Goal: Task Accomplishment & Management: Manage account settings

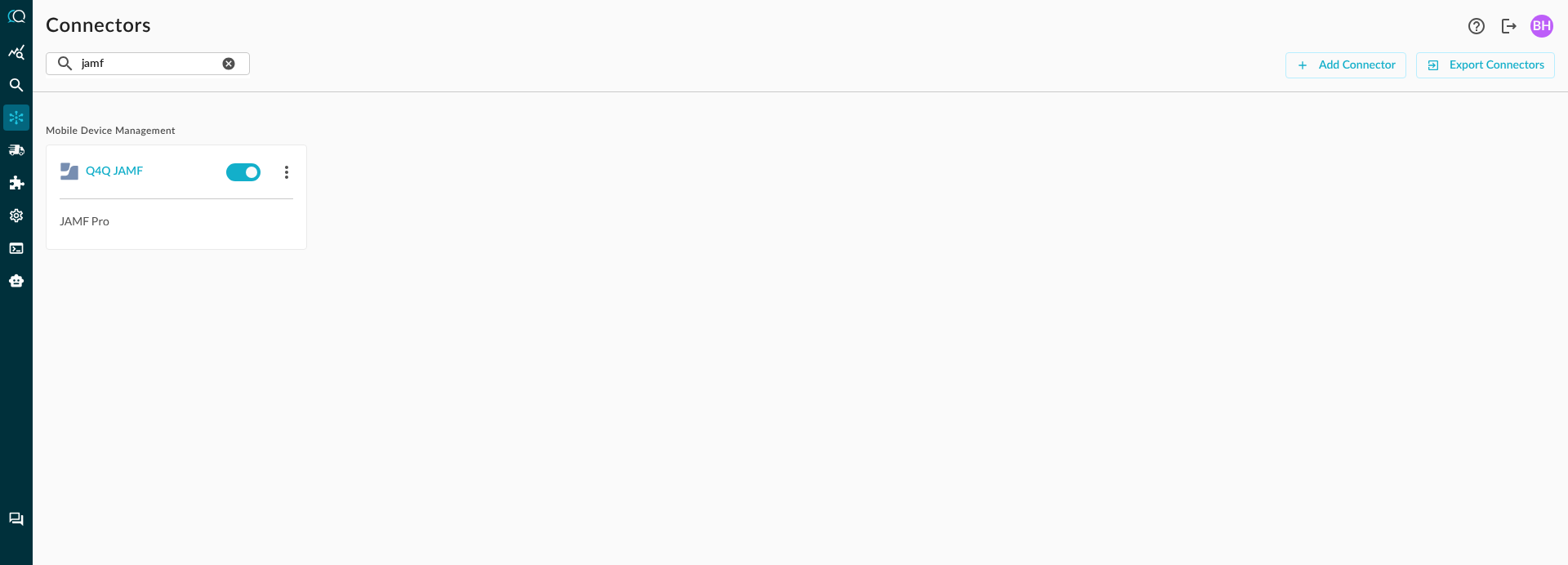
click at [530, 274] on div "Mobile Device Management Q4Q JAMF JAMF Pro" at bounding box center [800, 197] width 1509 height 184
drag, startPoint x: 592, startPoint y: 276, endPoint x: 578, endPoint y: 214, distance: 63.6
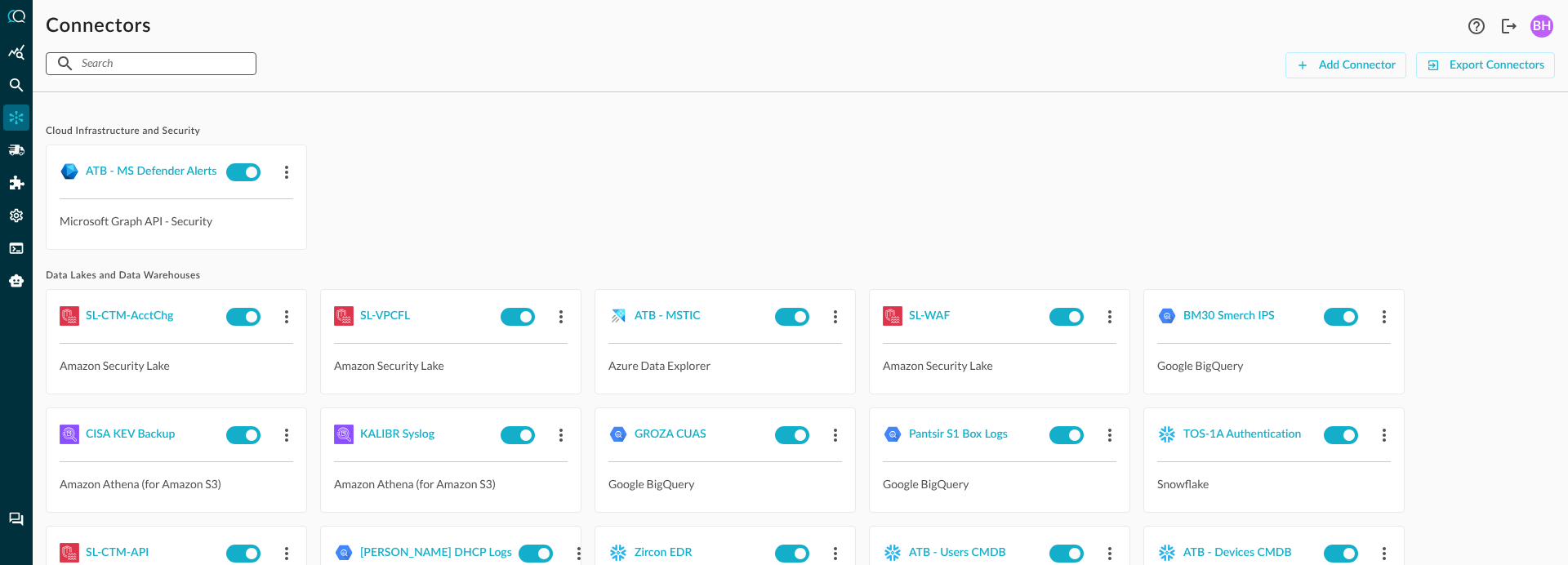
click at [136, 66] on input "text" at bounding box center [150, 64] width 137 height 31
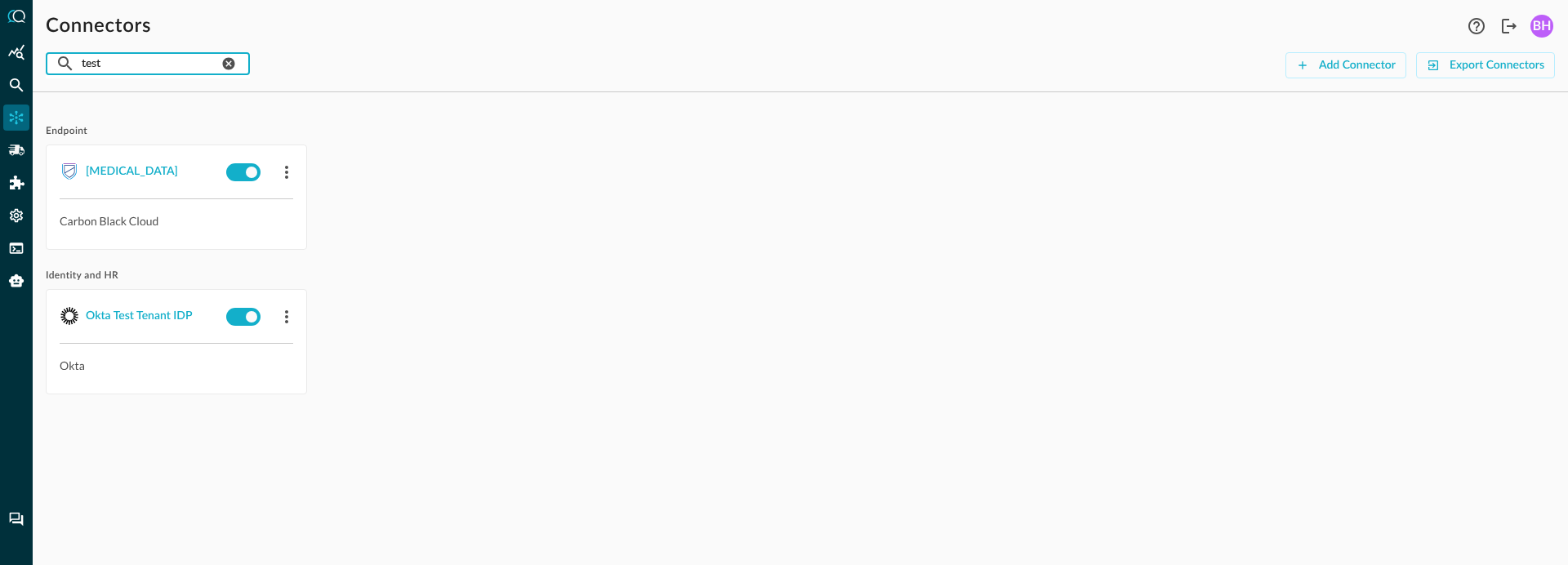
click at [82, 66] on input "test" at bounding box center [150, 64] width 137 height 31
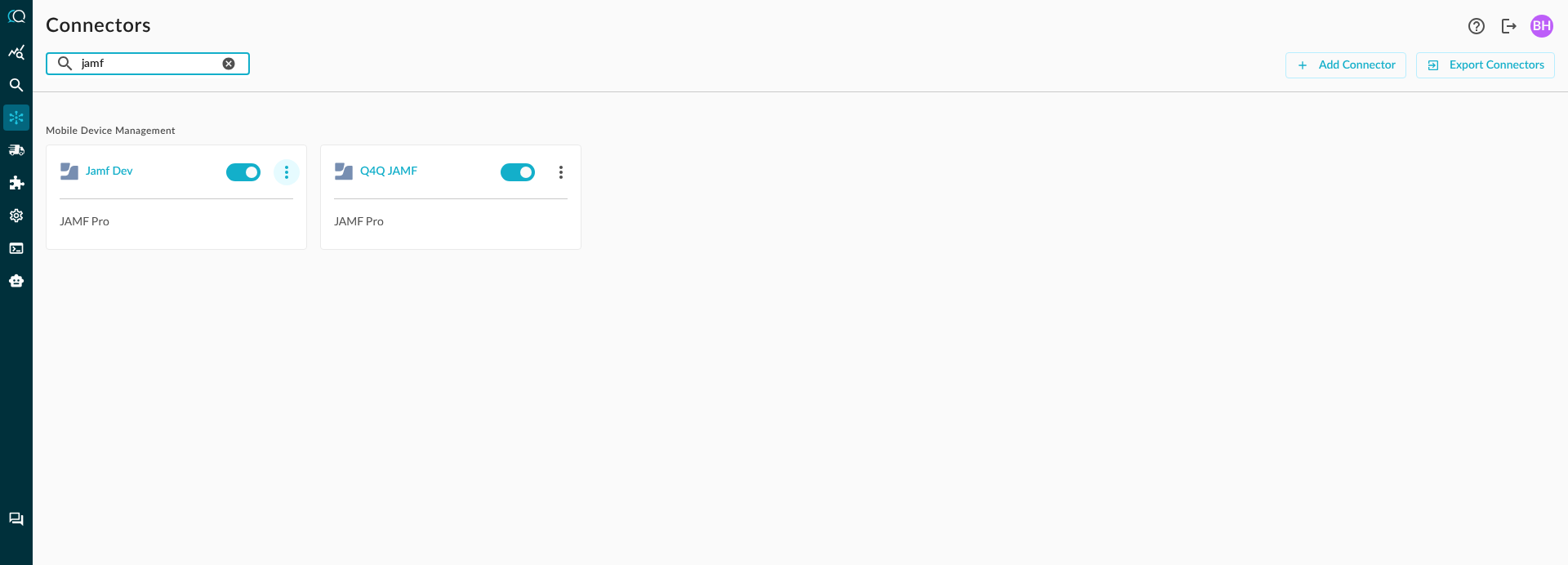
type input "jamf"
click at [287, 167] on icon "button" at bounding box center [286, 172] width 4 height 13
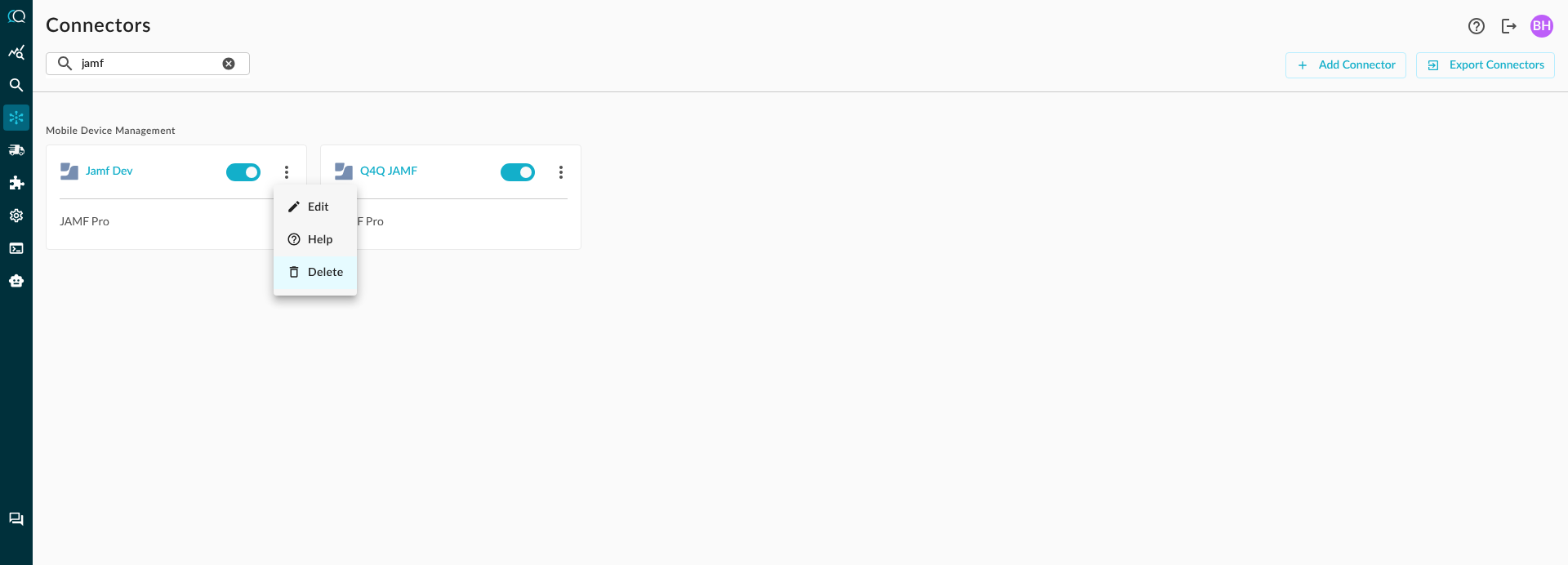
click at [303, 260] on li "Delete" at bounding box center [315, 273] width 83 height 32
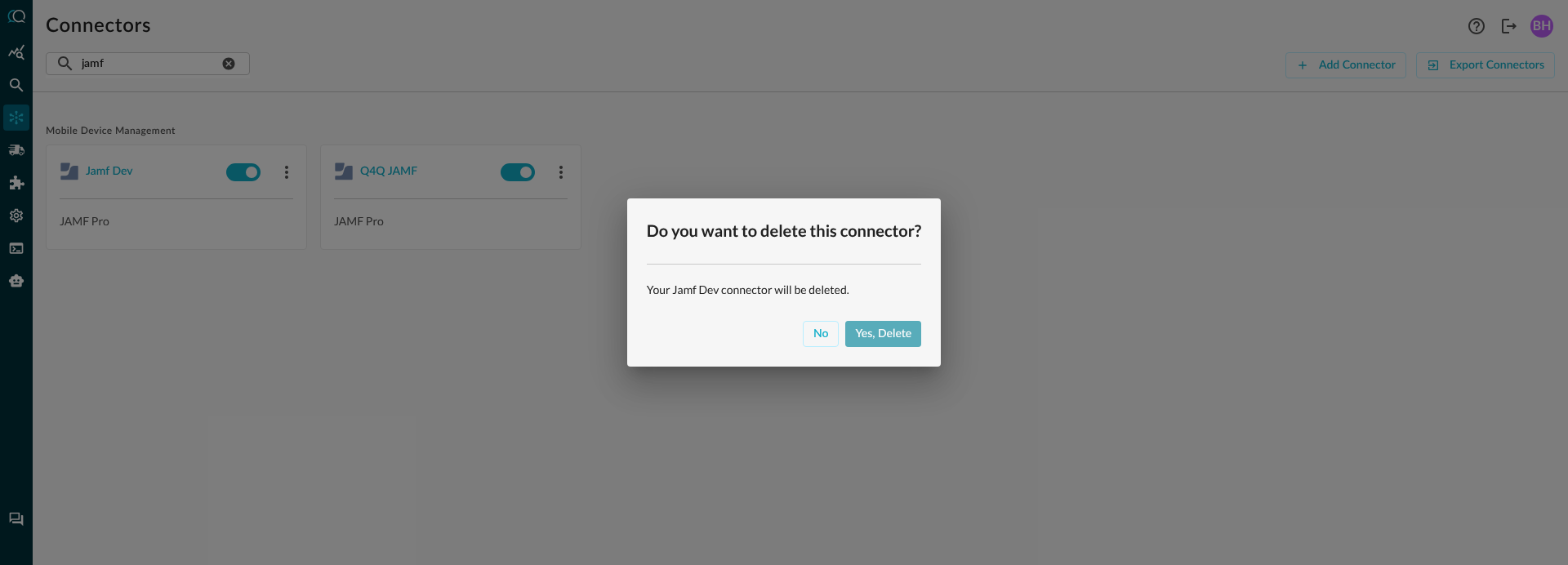
click at [864, 331] on div "Yes, delete" at bounding box center [882, 334] width 57 height 21
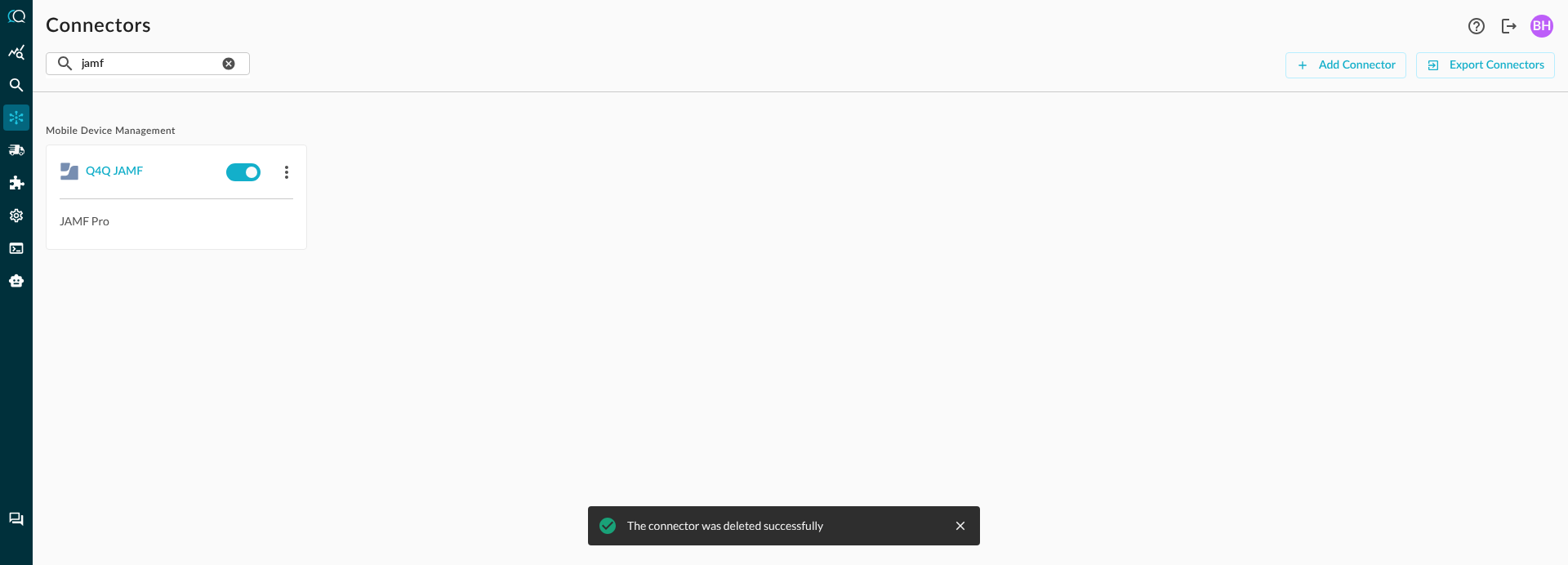
click at [325, 406] on div "Mobile Device Management Q4Q JAMF JAMF Pro The connector was deleted successful…" at bounding box center [800, 335] width 1535 height 460
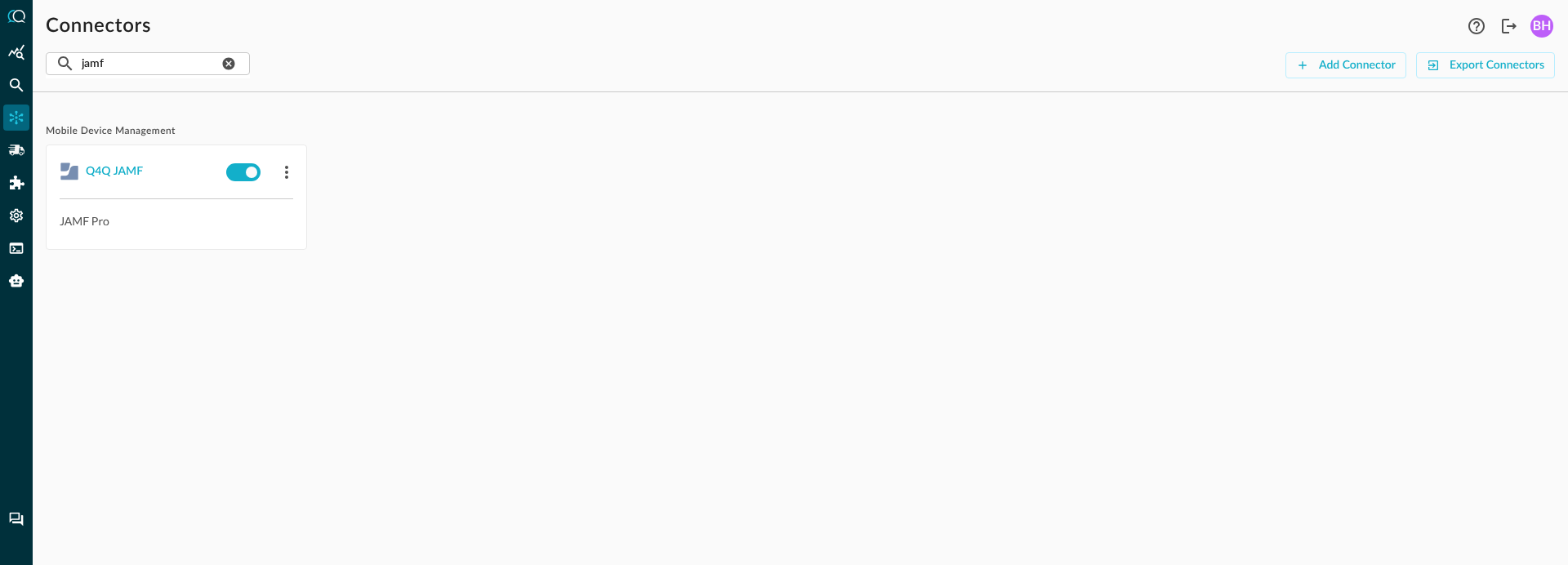
click at [556, 167] on div "Q4Q JAMF JAMF Pro" at bounding box center [800, 197] width 1509 height 105
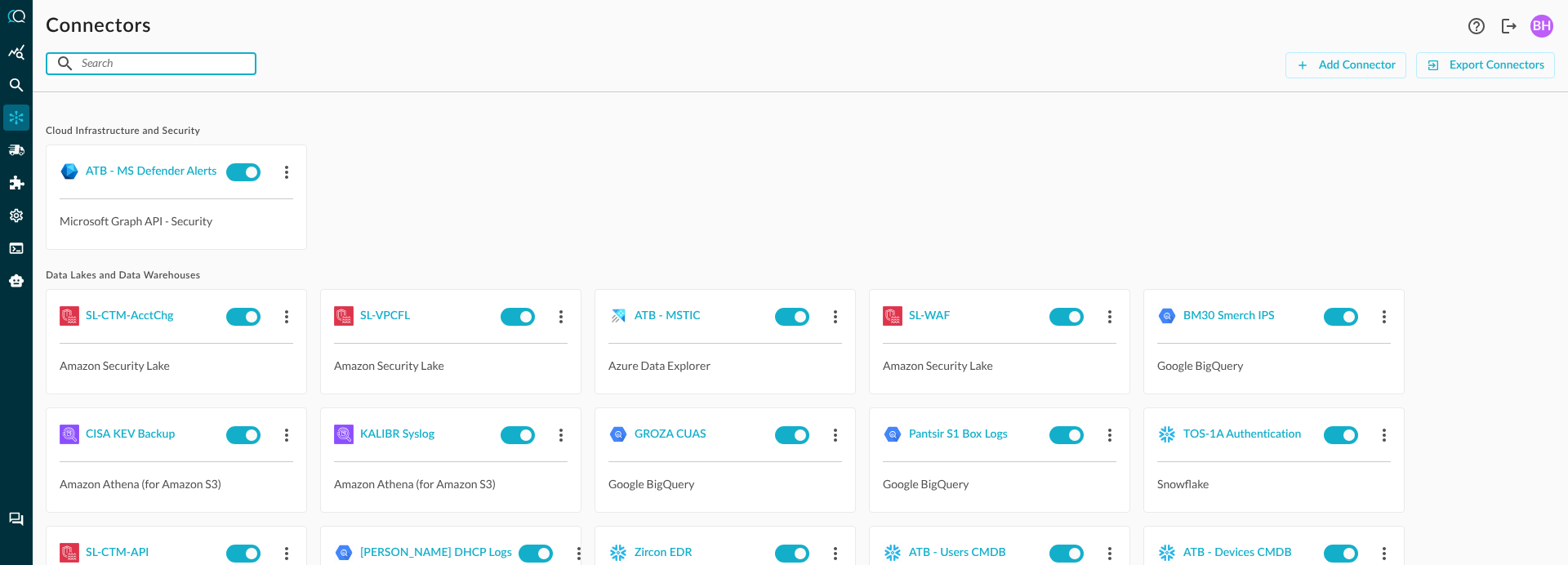
click at [133, 76] on input "text" at bounding box center [150, 64] width 137 height 31
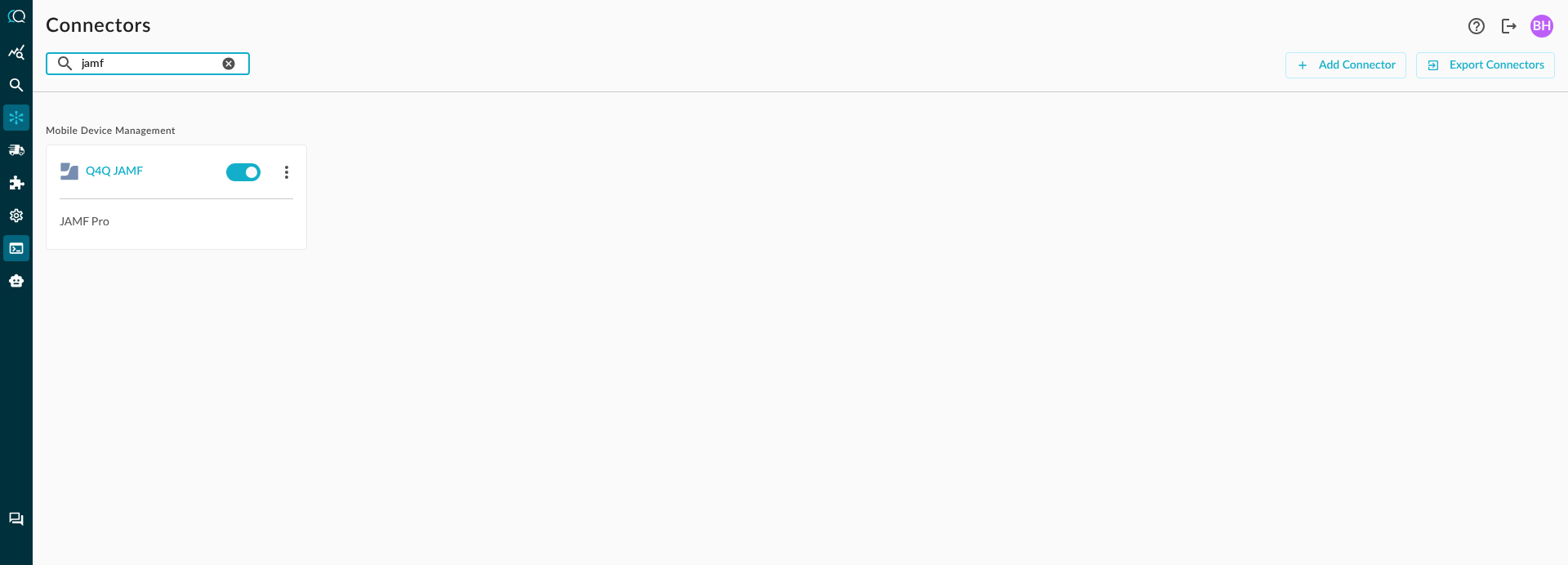
type input "jamf"
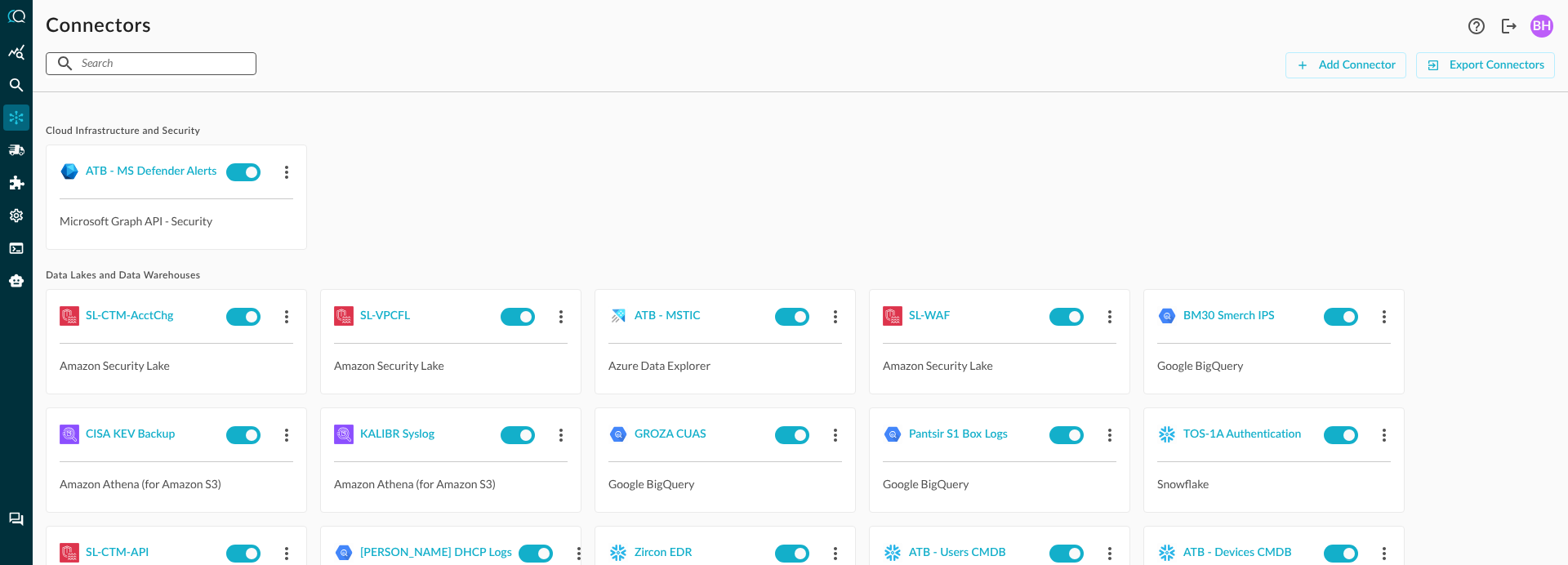
click at [131, 60] on input "text" at bounding box center [150, 64] width 137 height 31
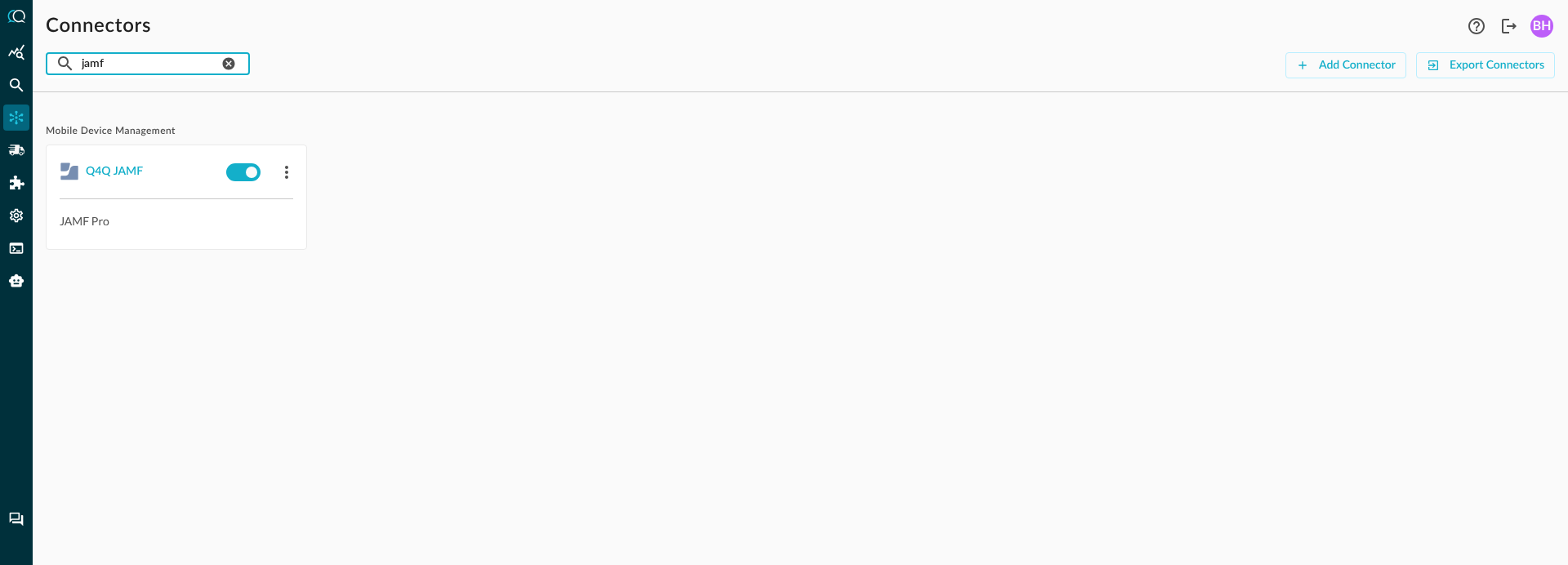
type input "jamf"
click at [538, 269] on div "Mobile Device Management Q4Q JAMF JAMF Pro" at bounding box center [800, 197] width 1509 height 184
click at [148, 58] on input "jamf" at bounding box center [150, 64] width 137 height 31
click at [236, 66] on icon "clear connection search" at bounding box center [229, 64] width 14 height 14
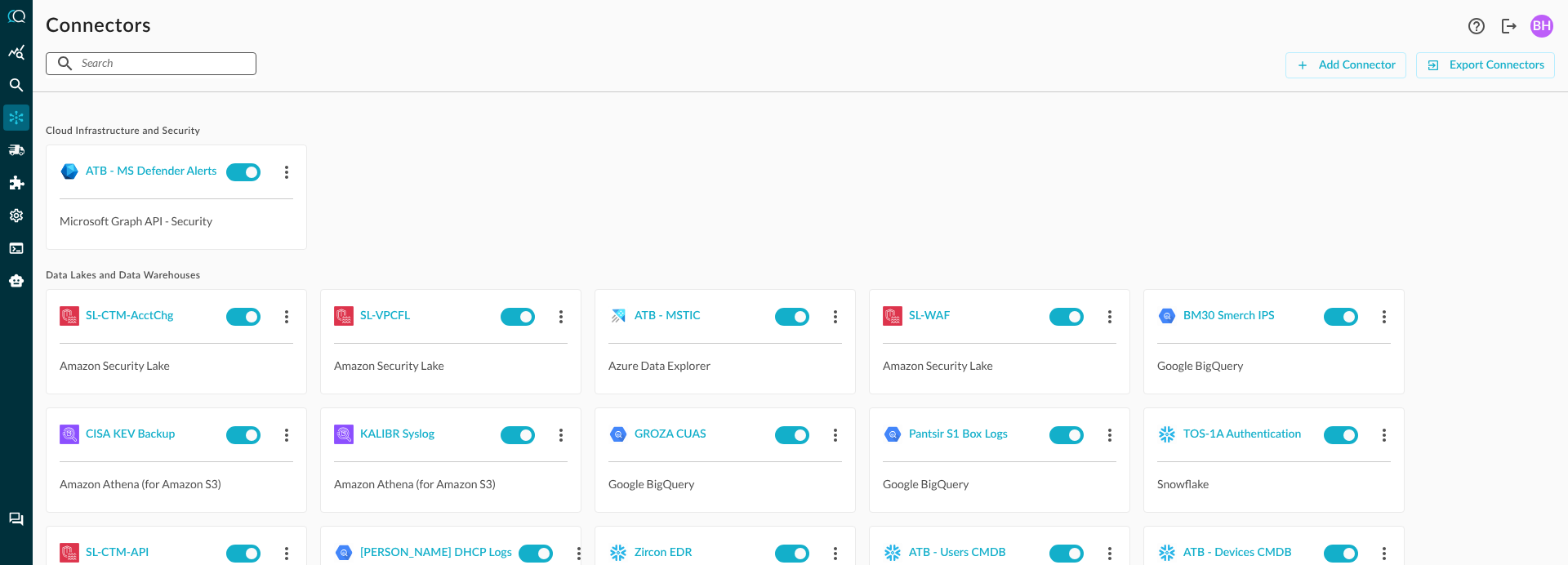
click at [583, 153] on div "ATB - MS Defender Alerts Microsoft Graph API - Security" at bounding box center [800, 197] width 1509 height 105
click at [185, 60] on input "text" at bounding box center [150, 64] width 137 height 31
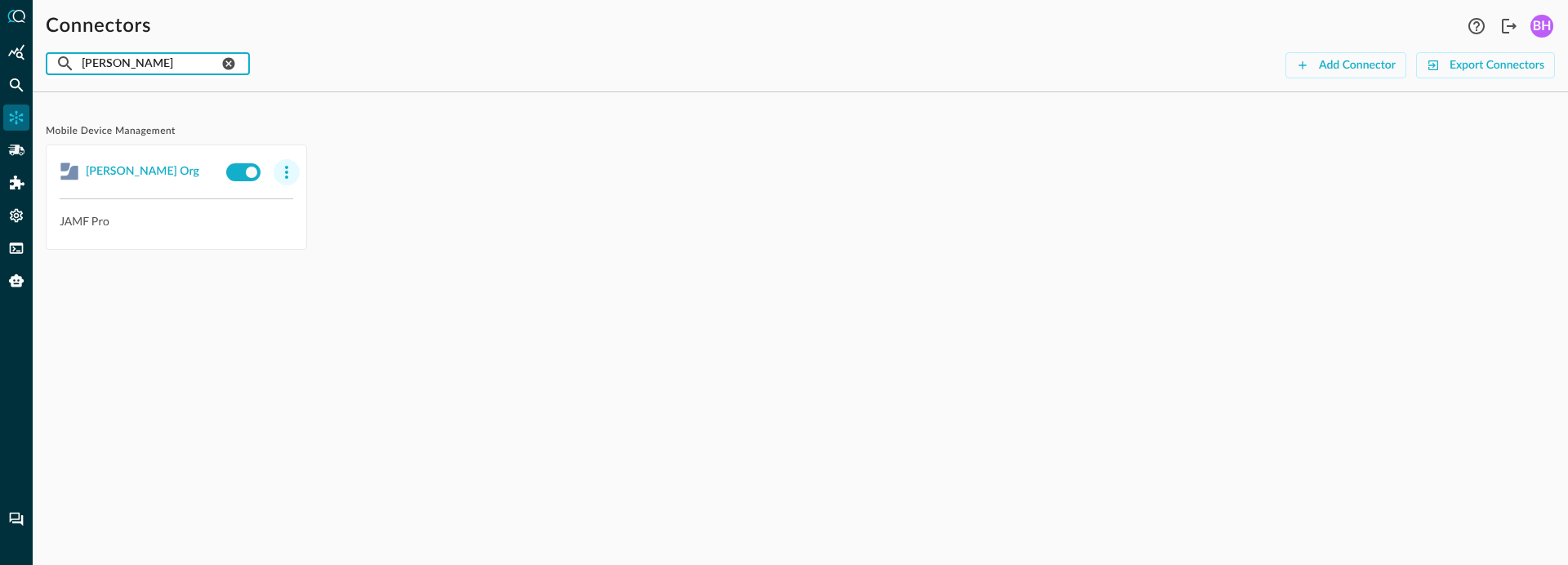
type input "blake"
click at [292, 169] on icon "button" at bounding box center [286, 172] width 20 height 20
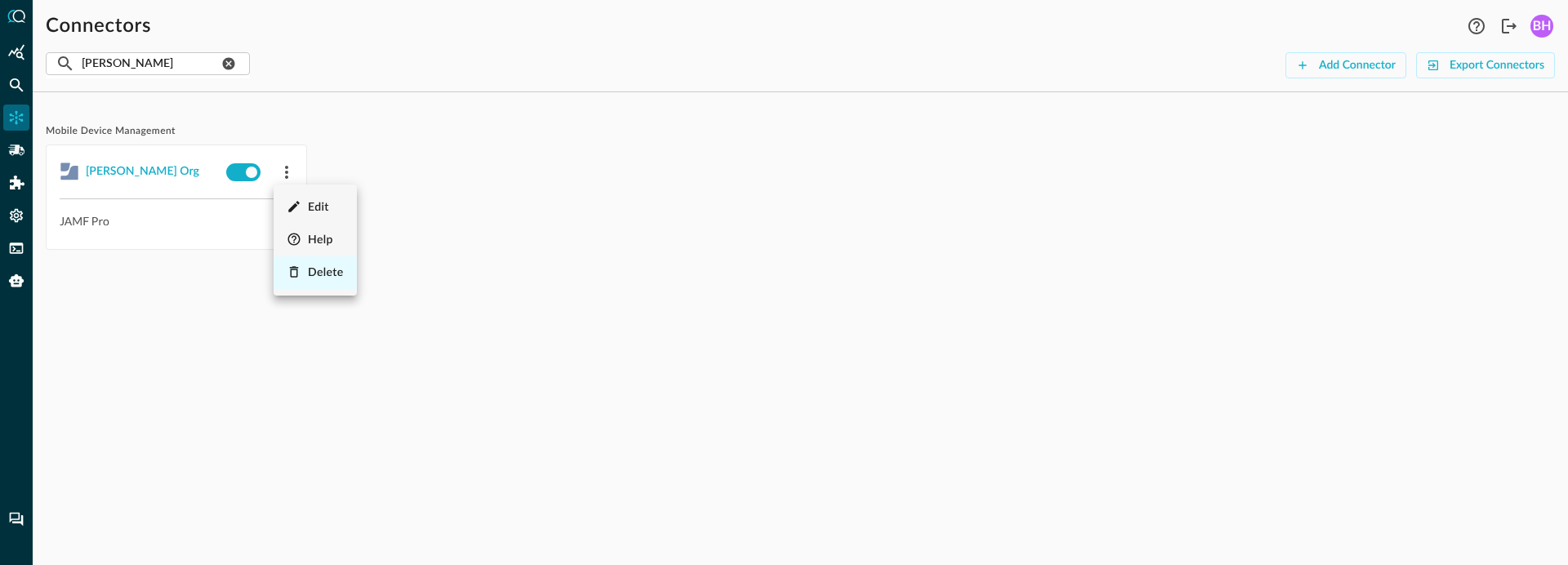
click at [316, 277] on span "Delete" at bounding box center [326, 272] width 36 height 12
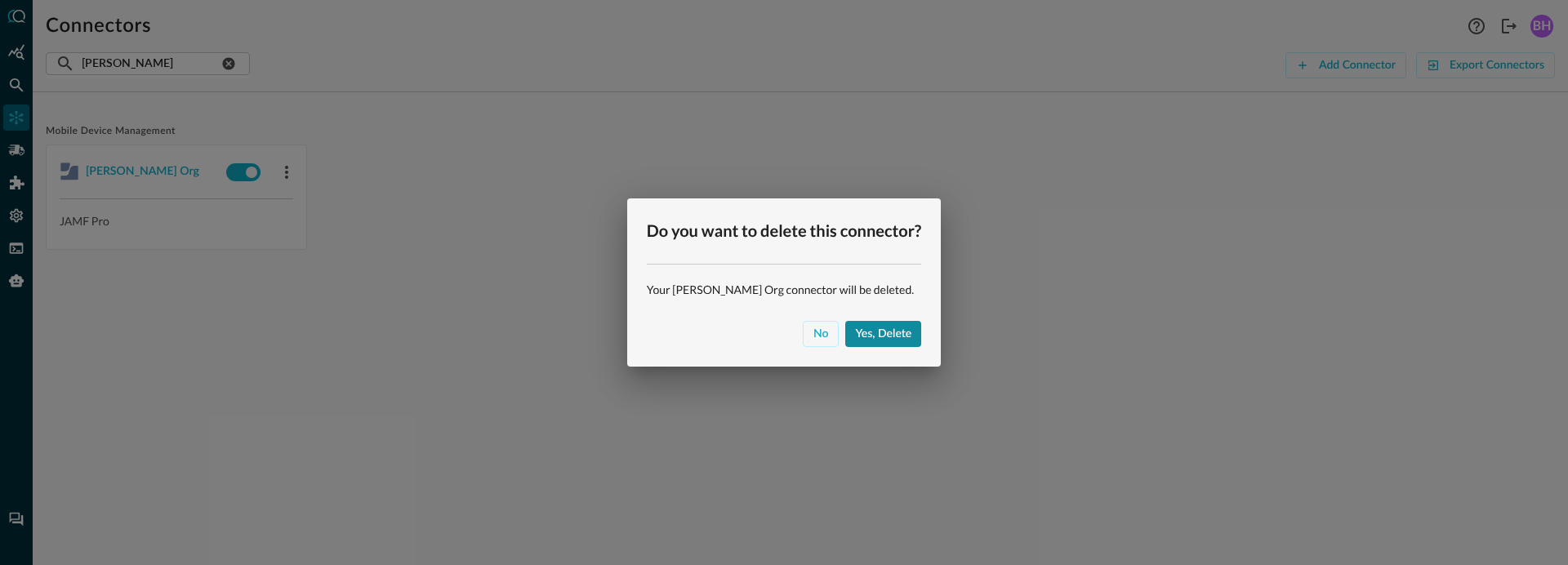
click at [864, 330] on div "Yes, delete" at bounding box center [882, 334] width 57 height 21
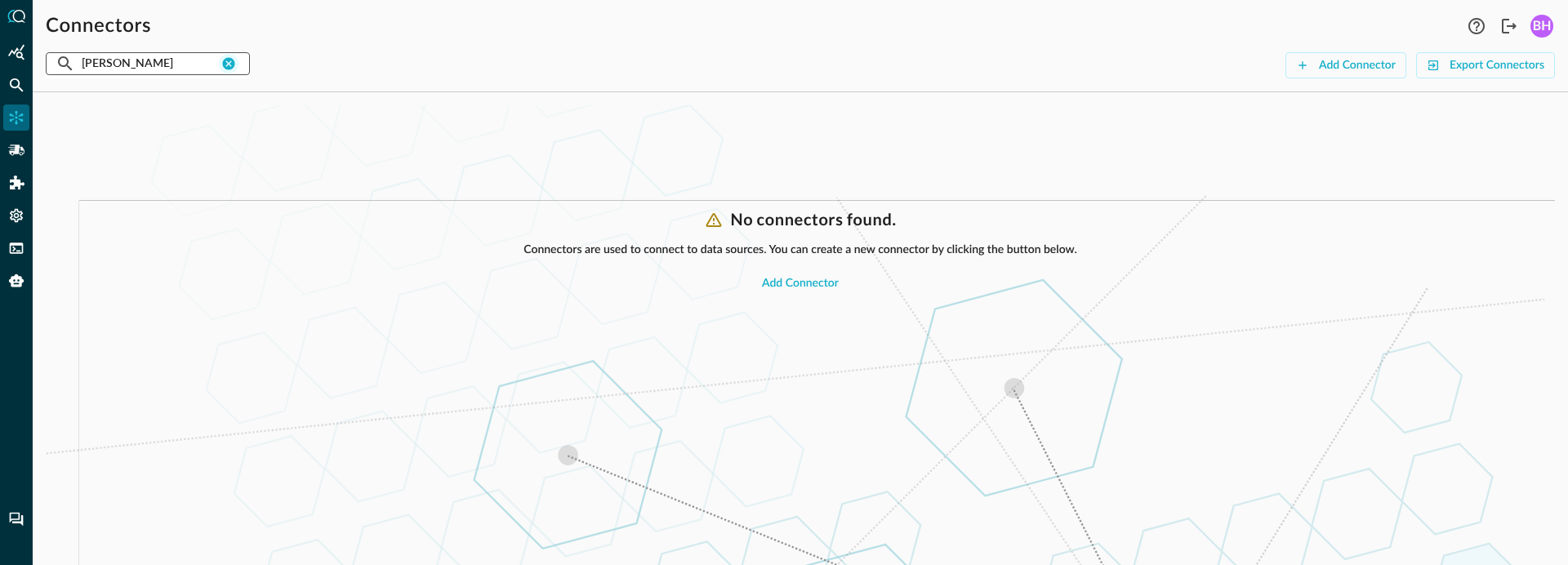
click at [236, 65] on icon "clear connection search" at bounding box center [229, 64] width 14 height 14
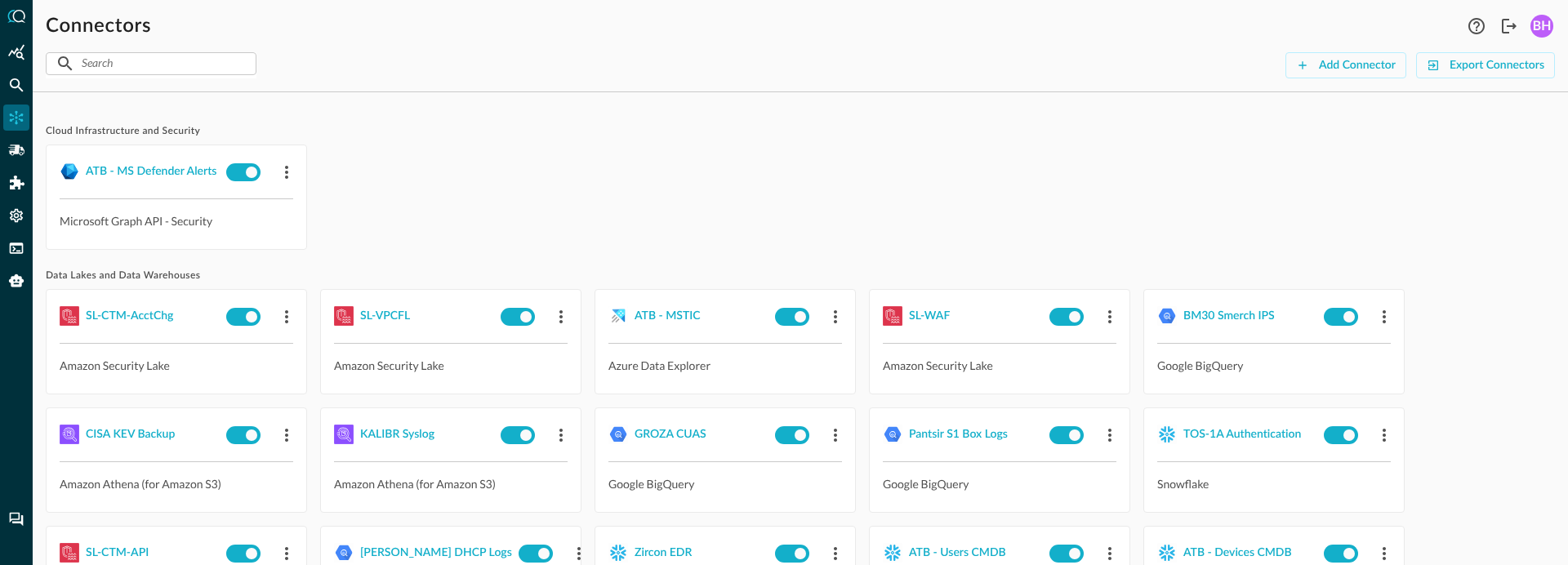
click at [692, 181] on div "ATB - MS Defender Alerts Microsoft Graph API - Security" at bounding box center [800, 197] width 1509 height 105
click at [177, 55] on input "text" at bounding box center [150, 64] width 137 height 31
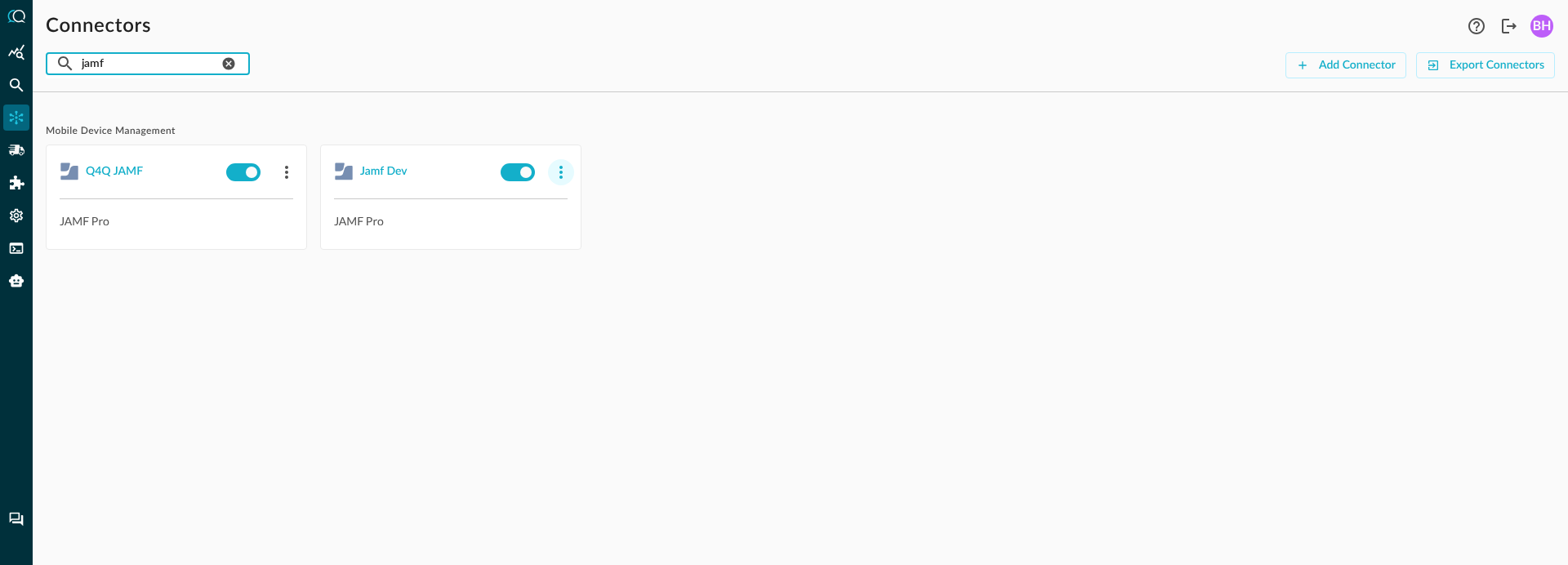
type input "jamf"
click at [565, 171] on icon "button" at bounding box center [561, 172] width 20 height 20
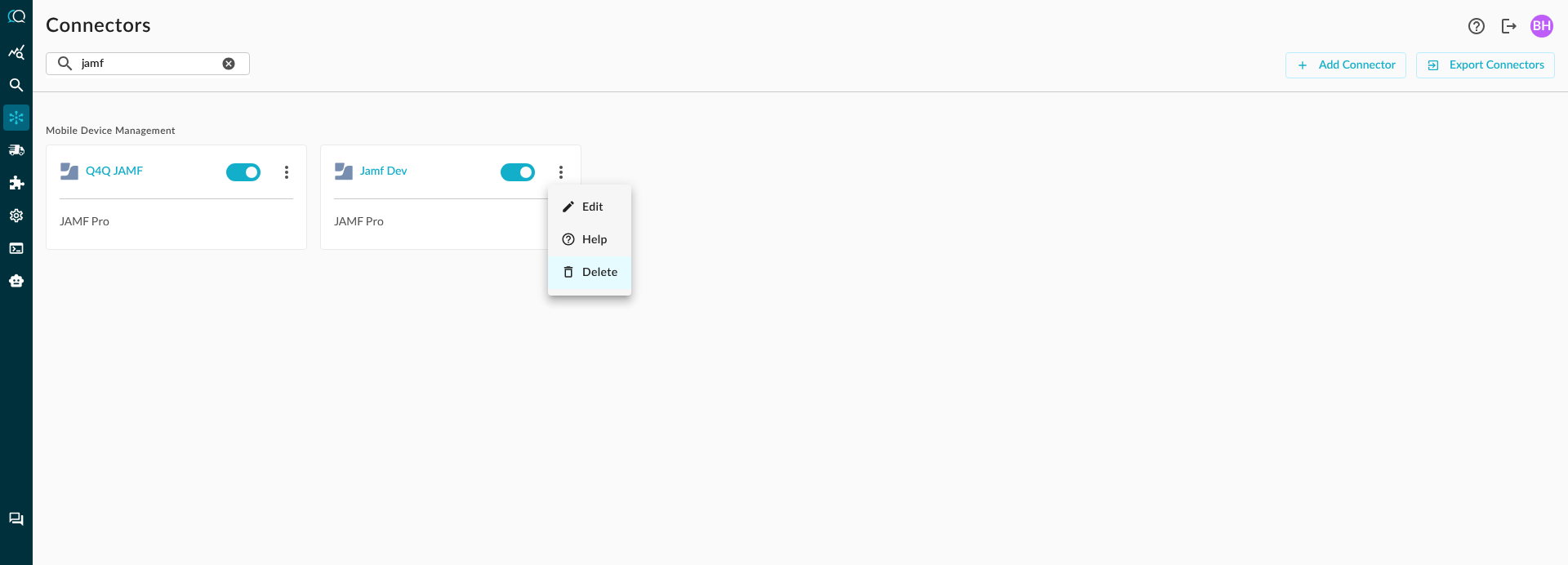
click at [592, 272] on span "Delete" at bounding box center [600, 272] width 36 height 12
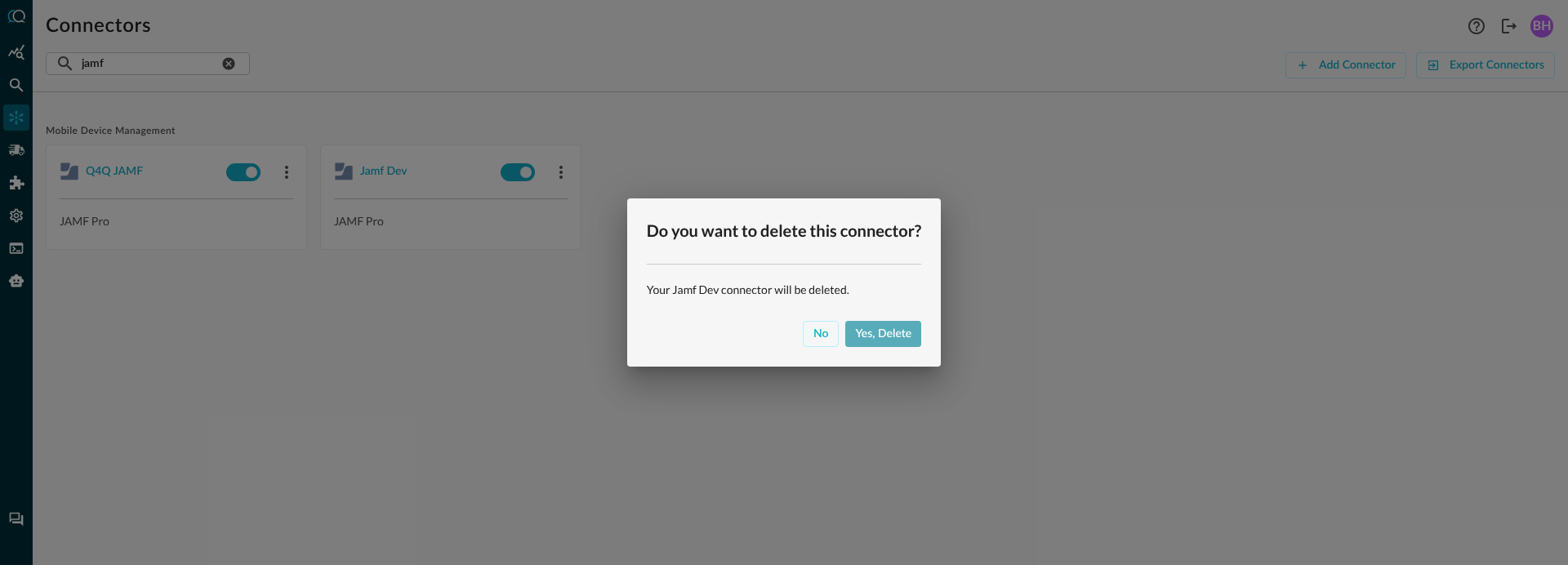
click at [916, 331] on button "Yes, delete" at bounding box center [882, 333] width 76 height 26
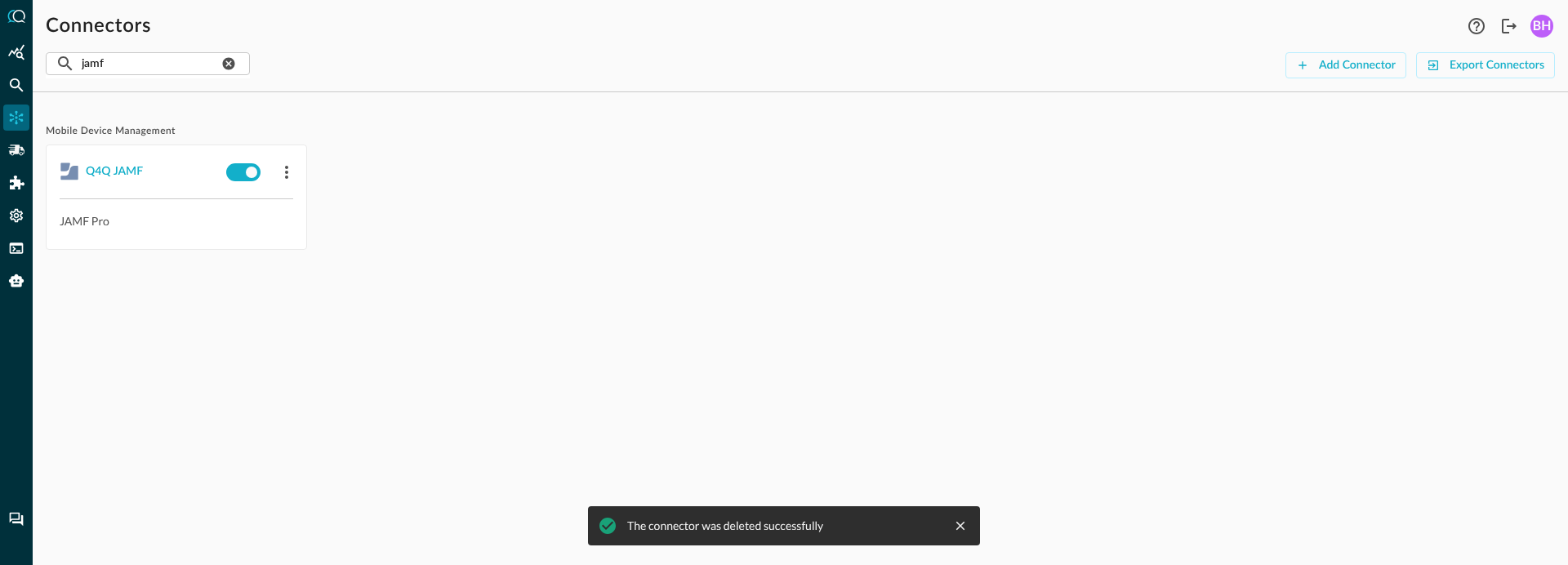
click at [513, 285] on div "Mobile Device Management Q4Q JAMF JAMF Pro" at bounding box center [800, 197] width 1509 height 184
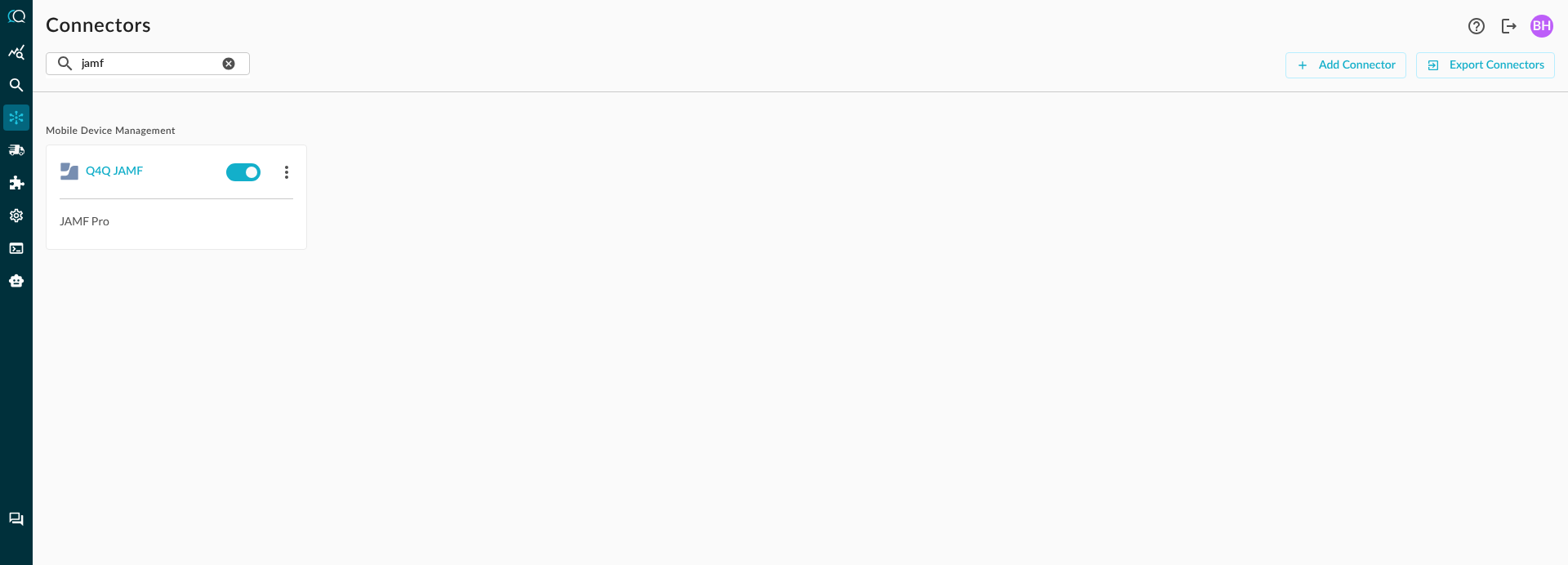
click at [657, 308] on div "Mobile Device Management Q4Q JAMF JAMF Pro" at bounding box center [800, 335] width 1535 height 460
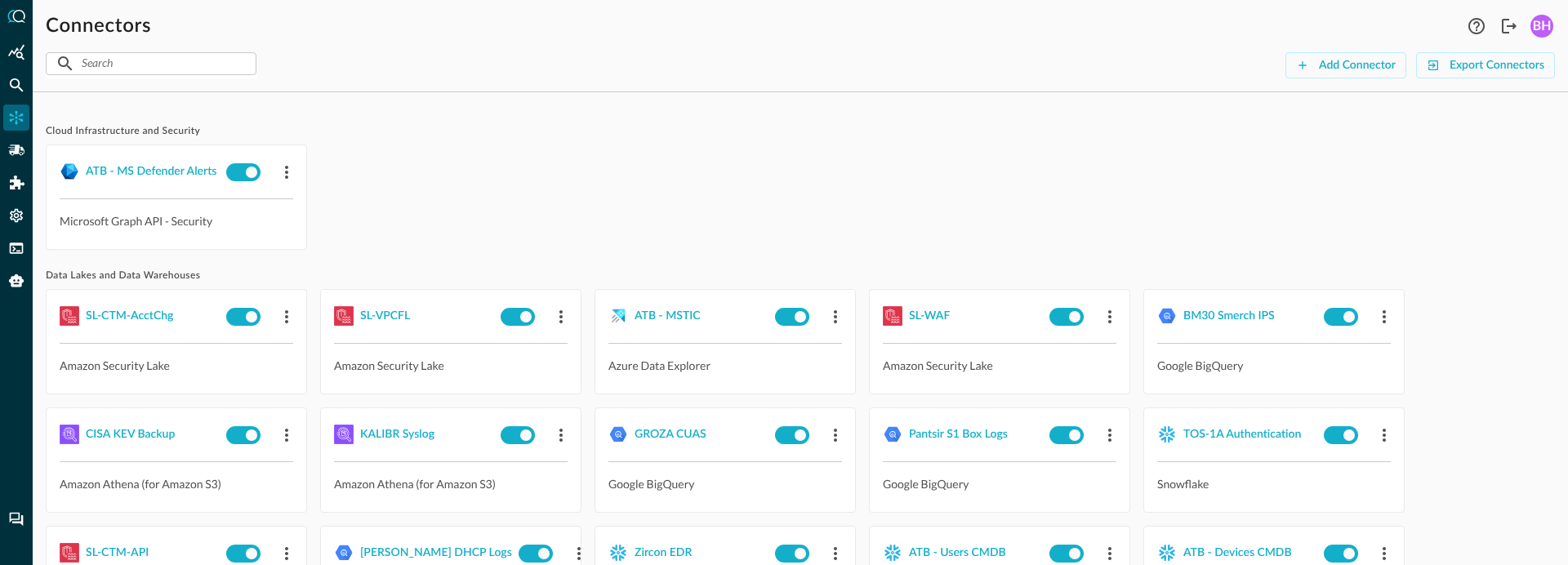
click at [127, 80] on div "Connectors Help Logout BH ​ ​ Add Connector Export Connectors Cloud Infrastruct…" at bounding box center [800, 282] width 1535 height 565
drag, startPoint x: 122, startPoint y: 70, endPoint x: 583, endPoint y: 102, distance: 462.1
click at [122, 69] on input "text" at bounding box center [150, 64] width 137 height 31
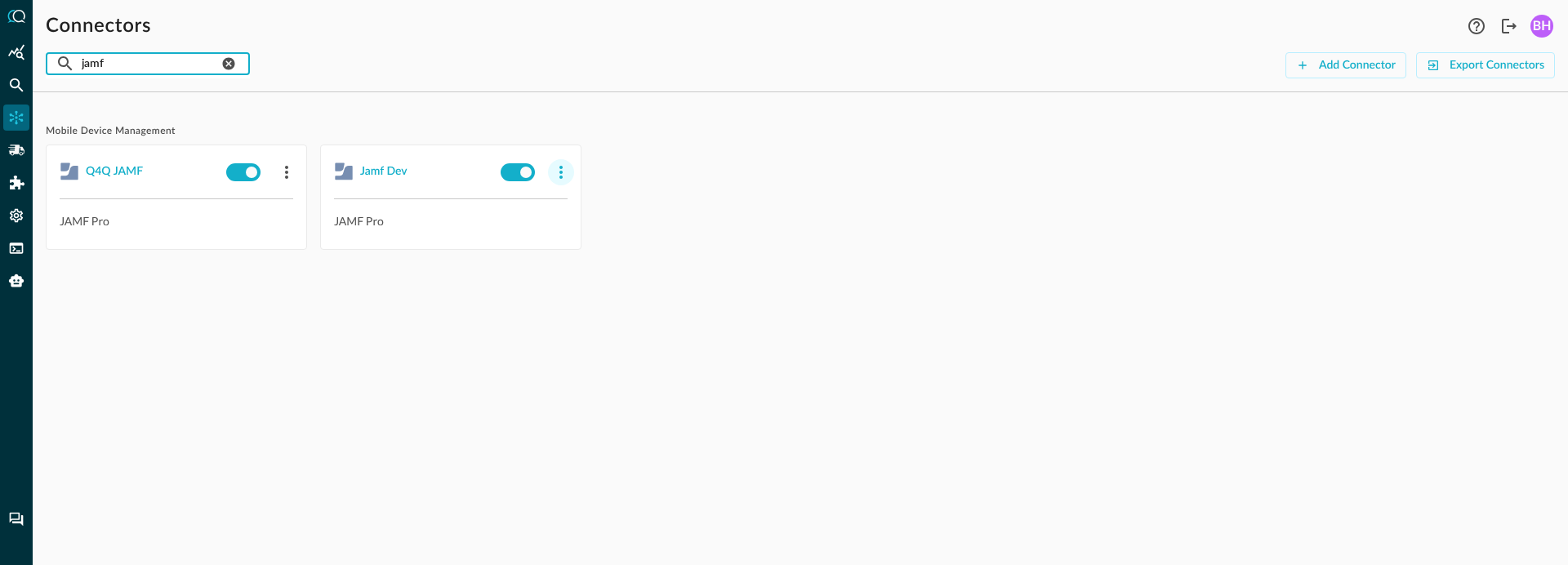
type input "jamf"
click at [556, 172] on icon "button" at bounding box center [561, 172] width 20 height 20
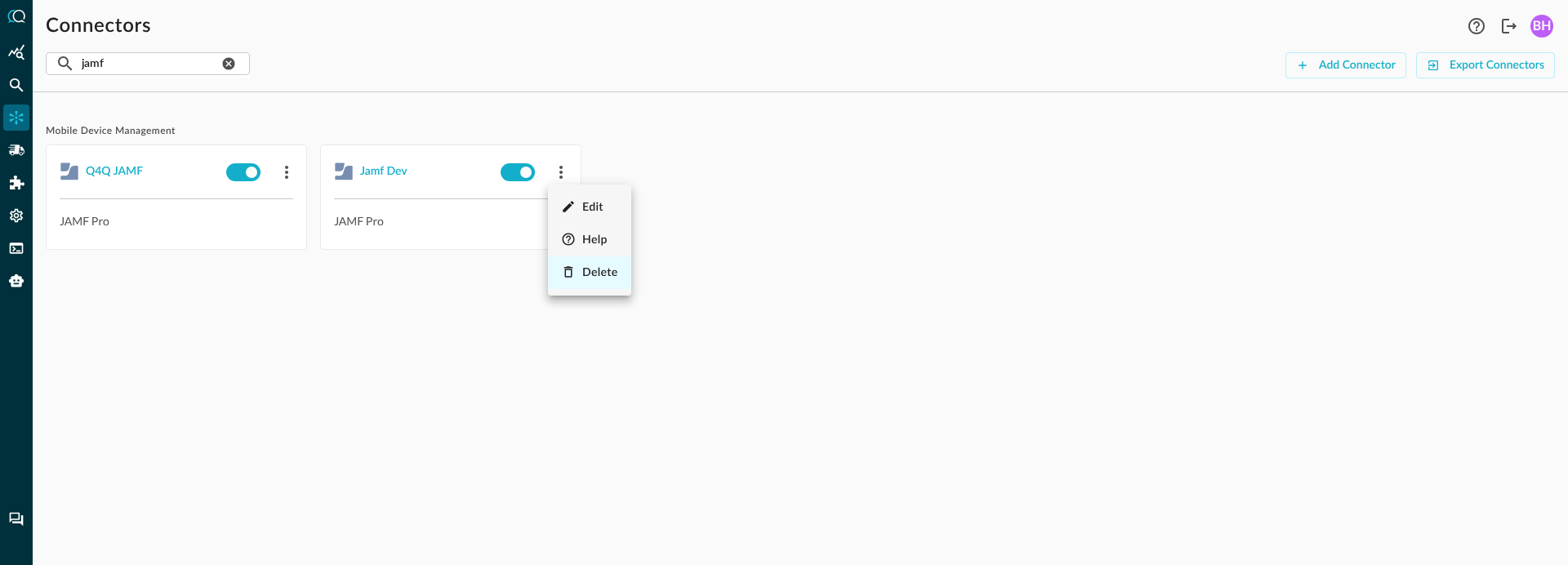
click at [579, 276] on div "Delete" at bounding box center [590, 273] width 57 height 21
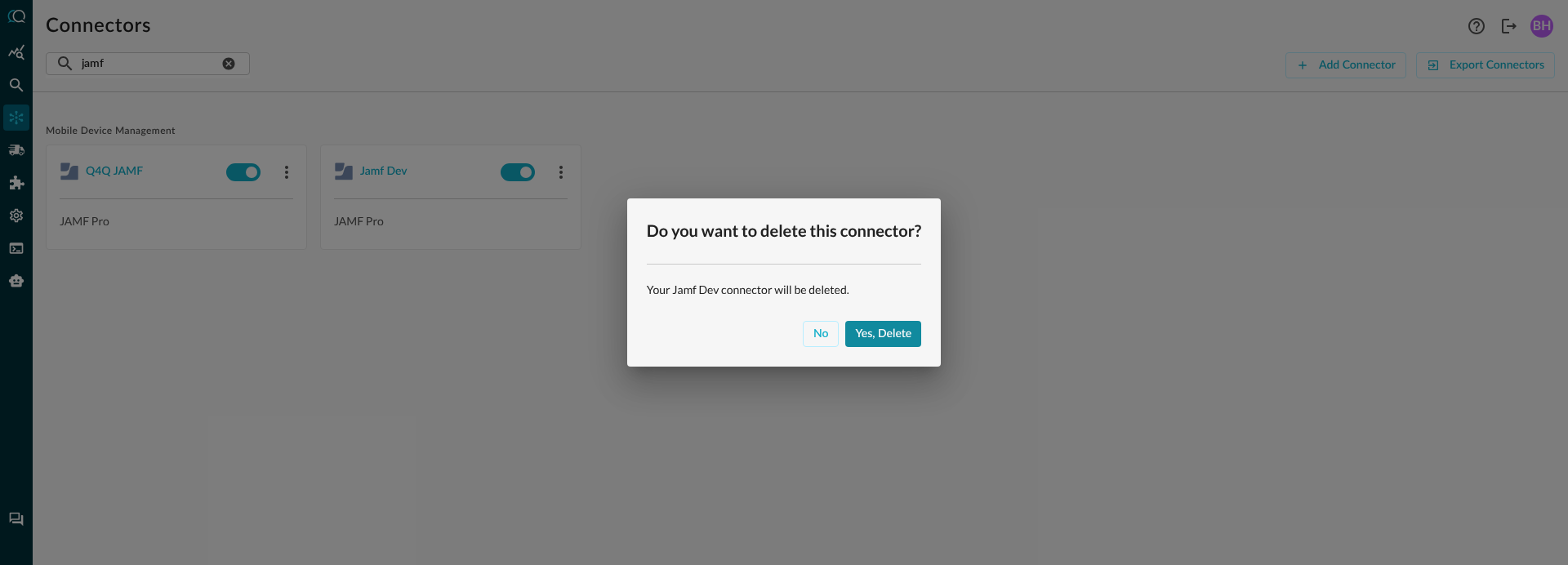
click at [876, 328] on div "Yes, delete" at bounding box center [882, 334] width 57 height 21
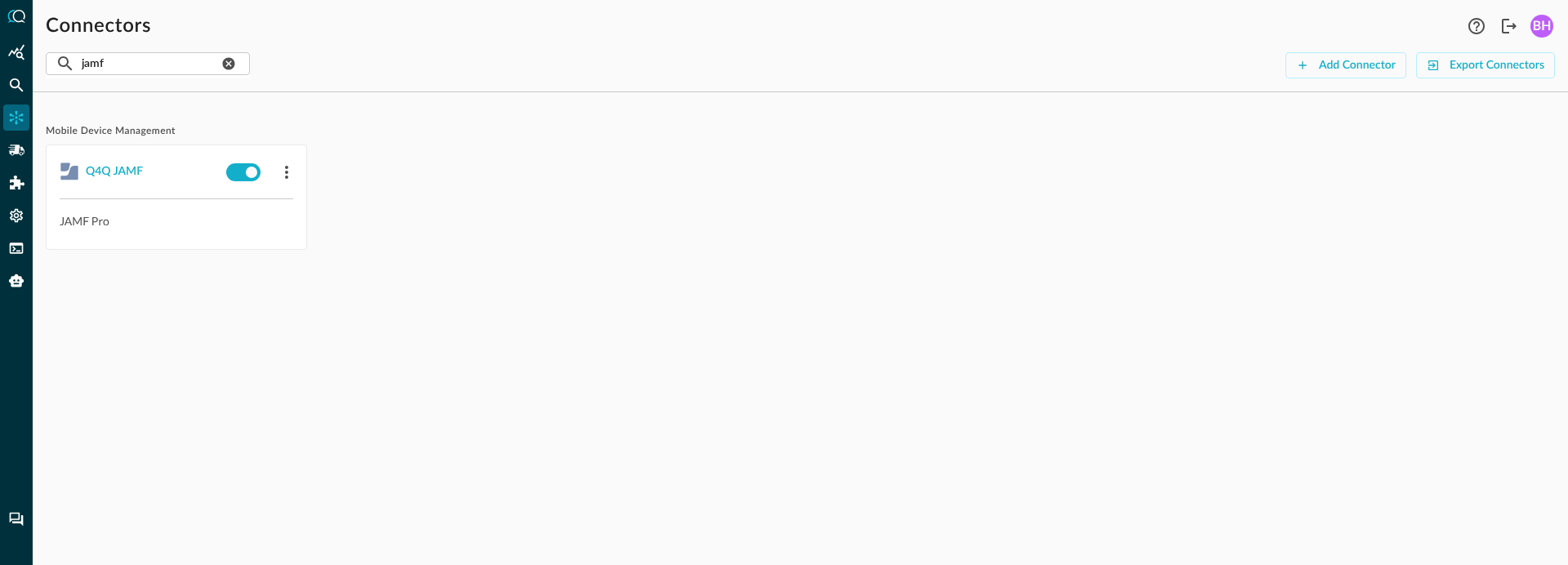
click at [522, 331] on div "Mobile Device Management Q4Q JAMF JAMF Pro" at bounding box center [800, 335] width 1535 height 460
click at [569, 479] on div "Mobile Device Management Q4Q JAMF JAMF Pro" at bounding box center [800, 335] width 1535 height 460
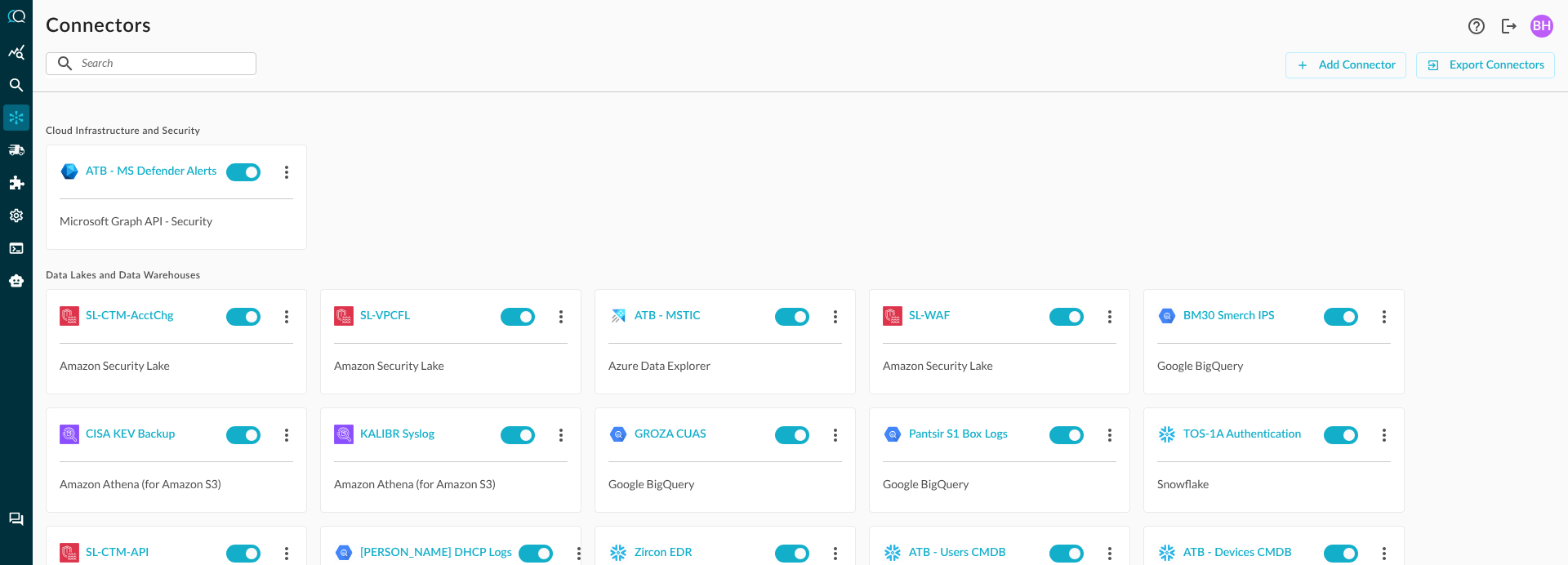
click at [155, 57] on input "text" at bounding box center [150, 64] width 137 height 31
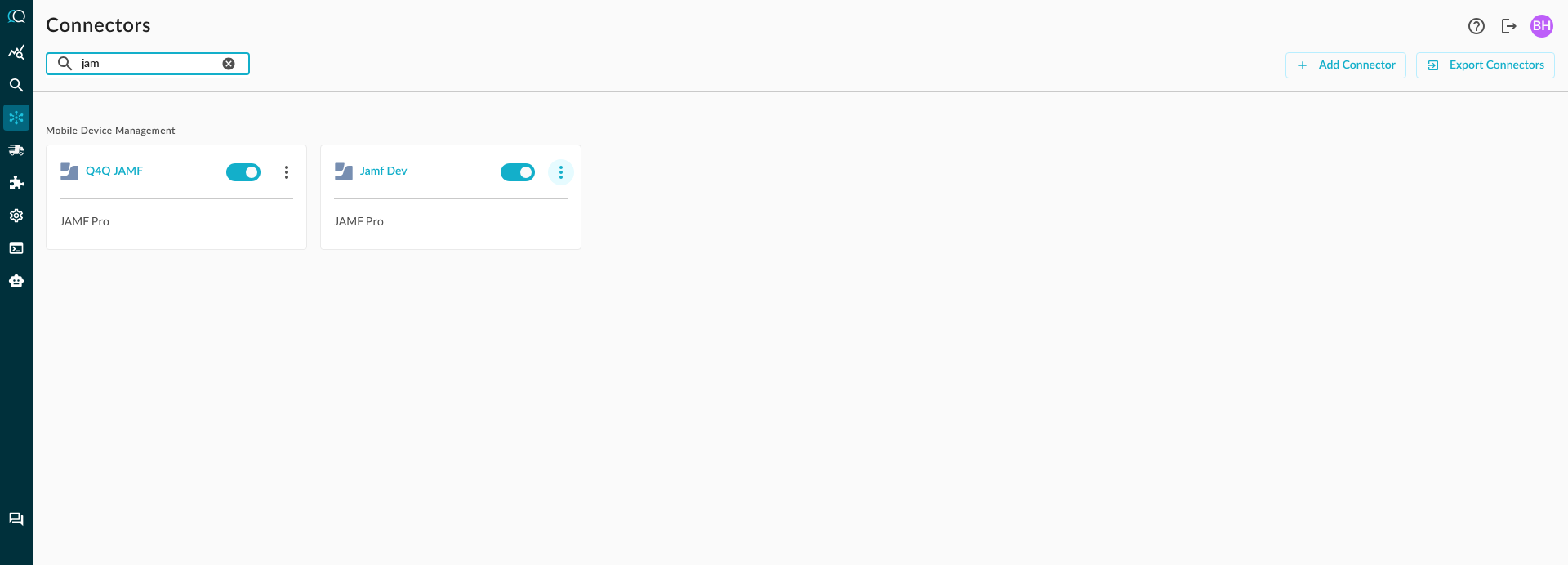
type input "jam"
click at [563, 175] on icon "button" at bounding box center [561, 172] width 20 height 20
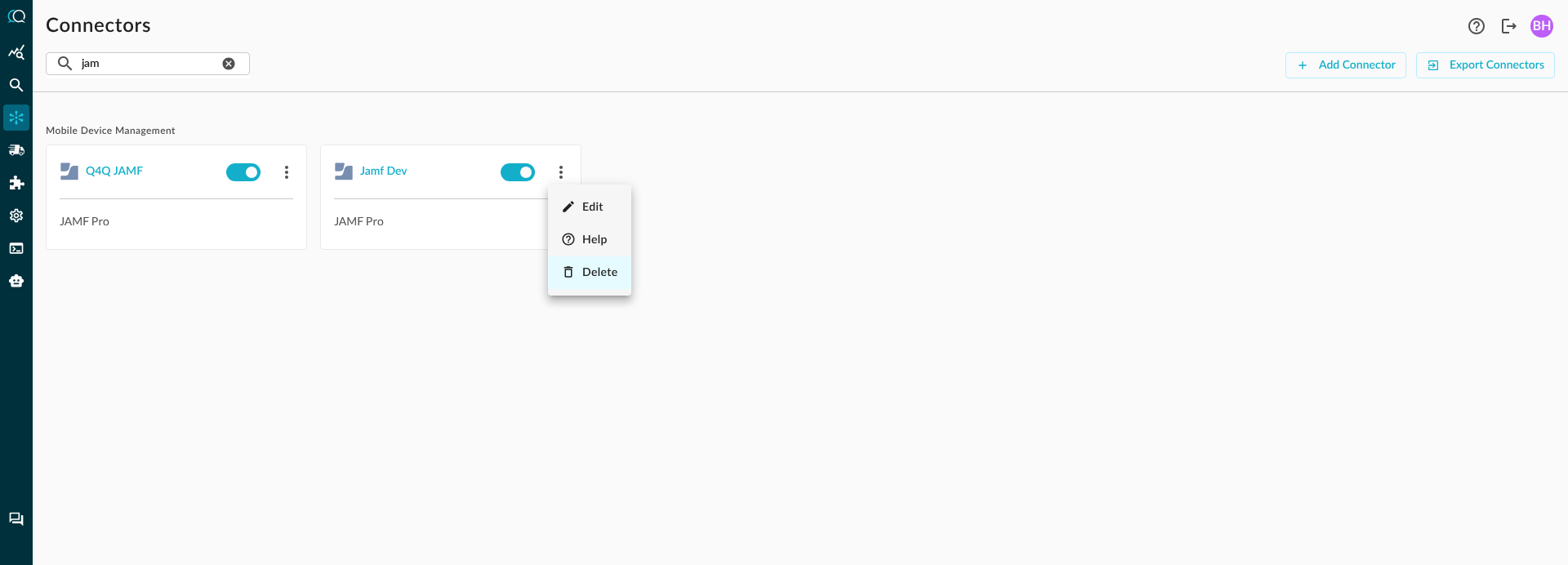
click at [599, 282] on div "Delete" at bounding box center [600, 273] width 36 height 21
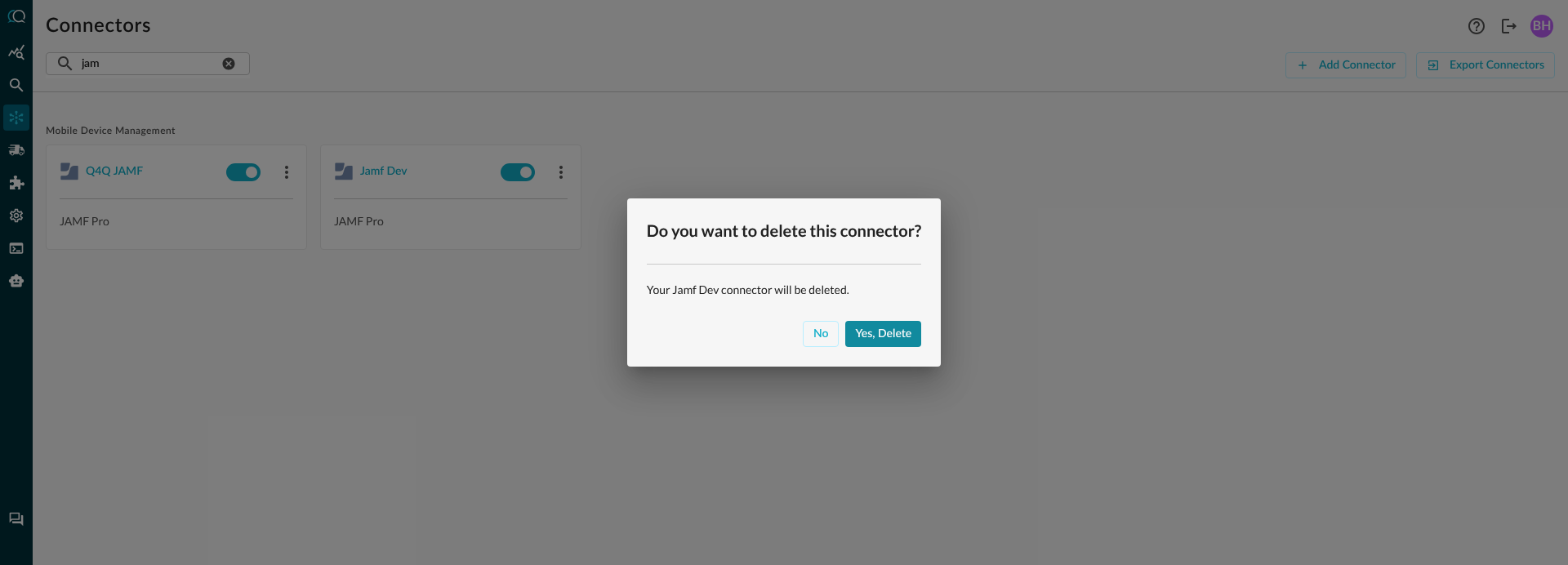
click at [856, 340] on div "Yes, delete" at bounding box center [882, 334] width 57 height 21
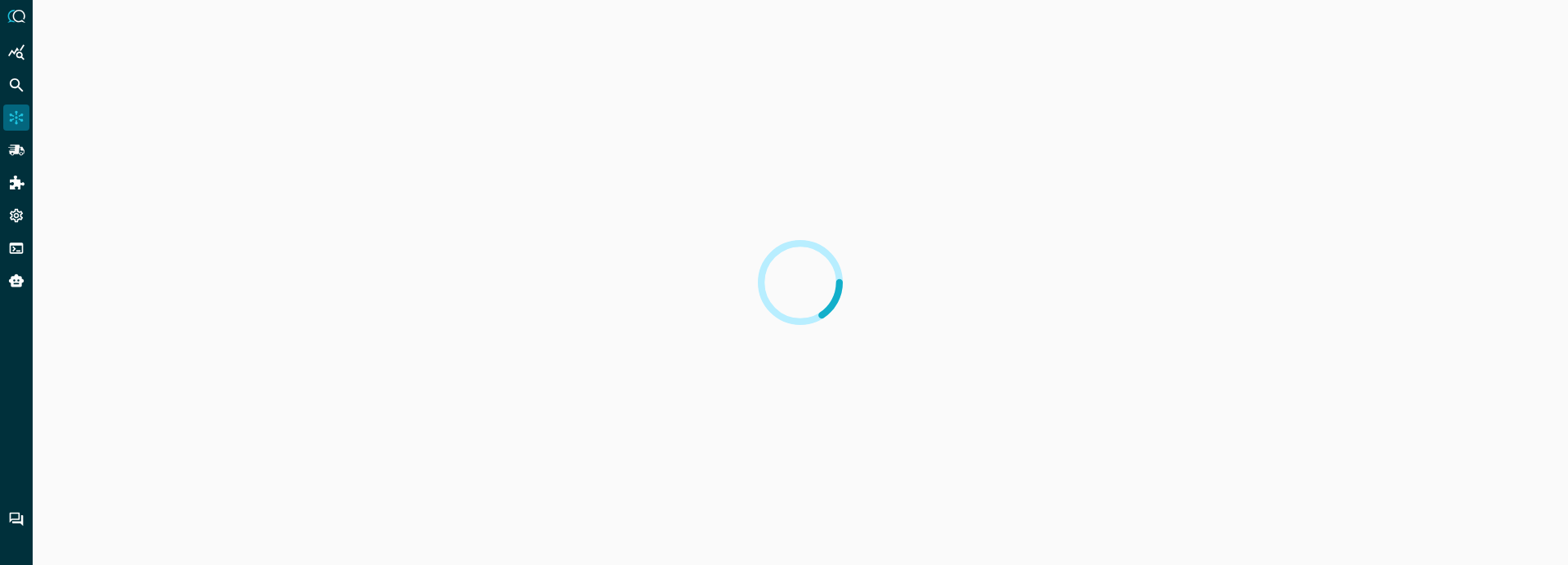
click at [632, 409] on div at bounding box center [800, 282] width 1535 height 565
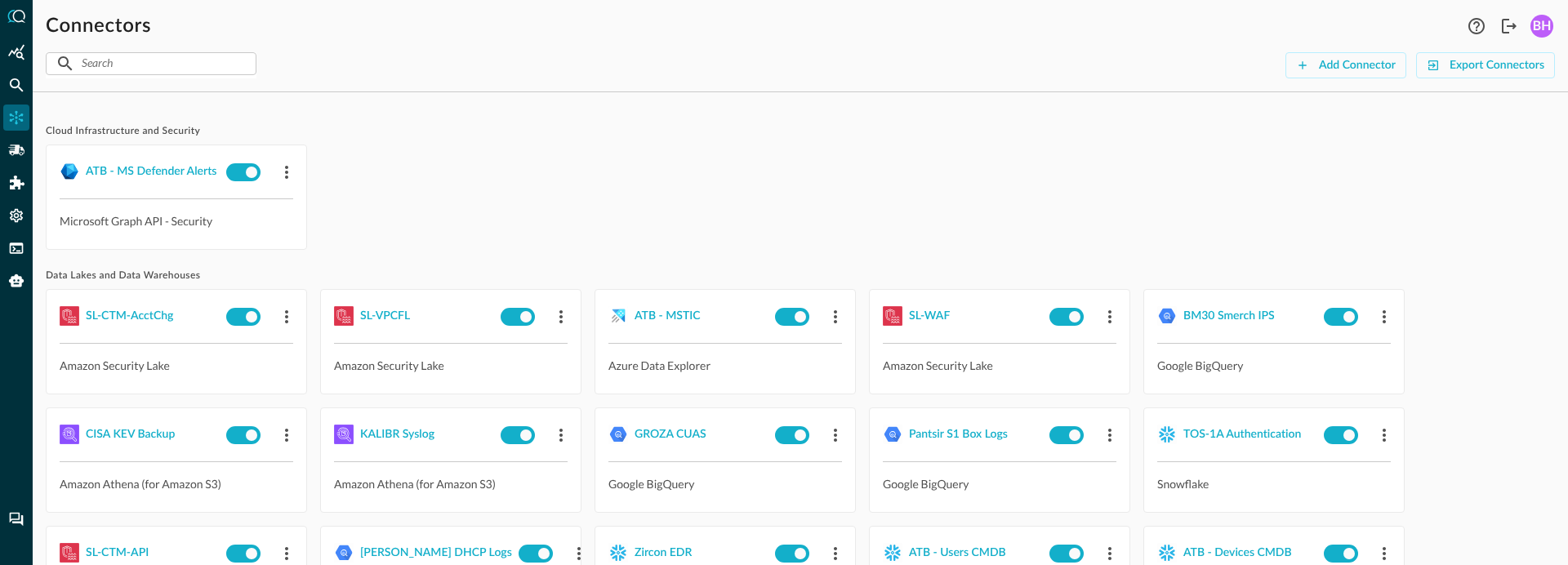
click at [209, 74] on input "text" at bounding box center [150, 64] width 137 height 31
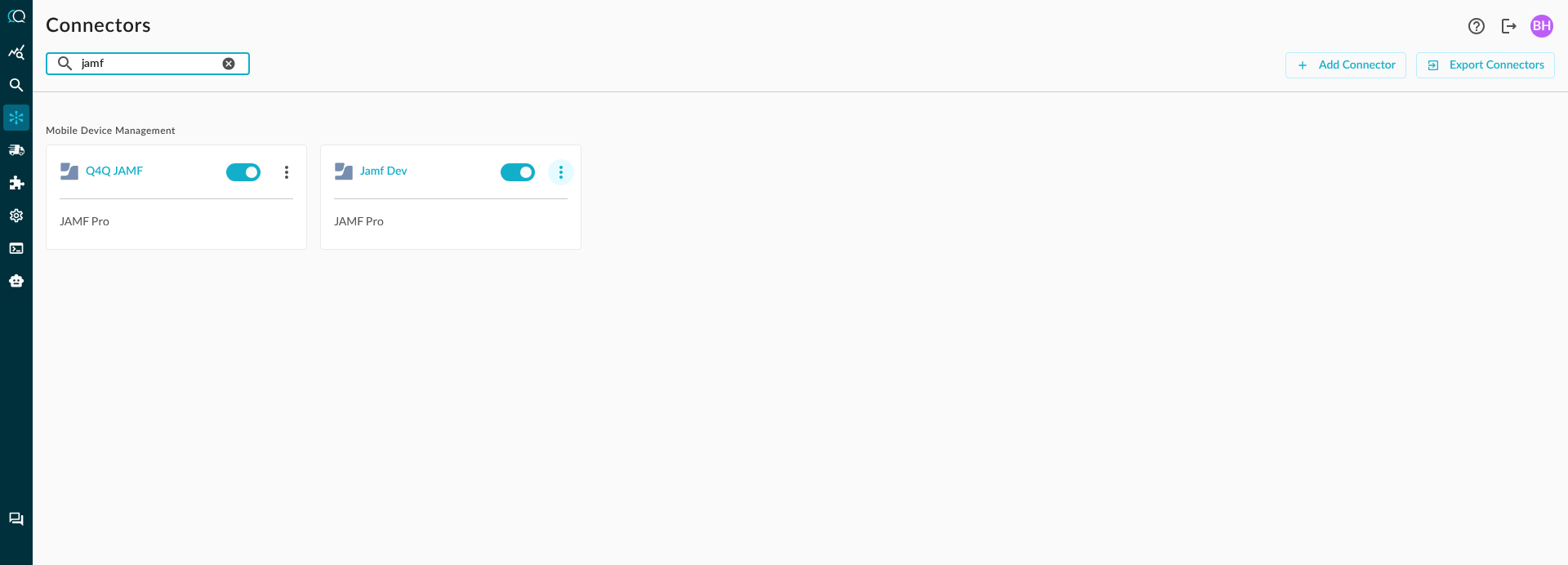
type input "jamf"
click at [560, 170] on icon "button" at bounding box center [561, 172] width 20 height 20
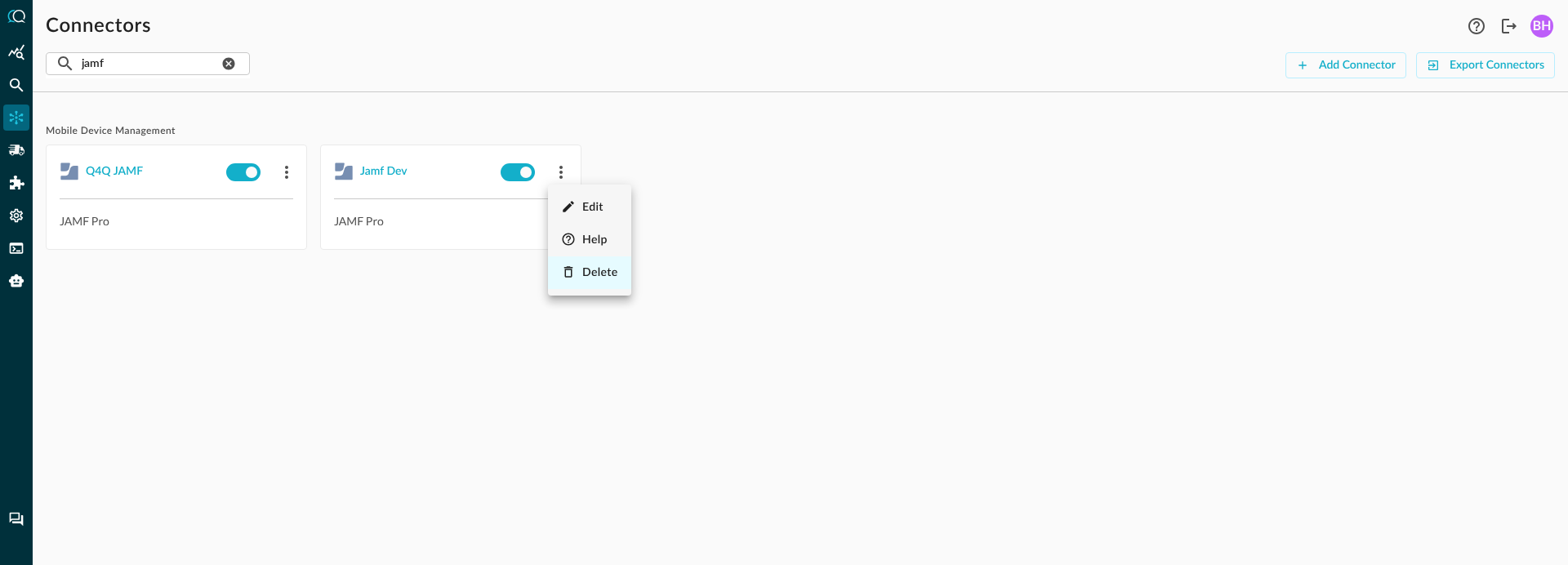
click at [584, 271] on span "Delete" at bounding box center [600, 272] width 36 height 12
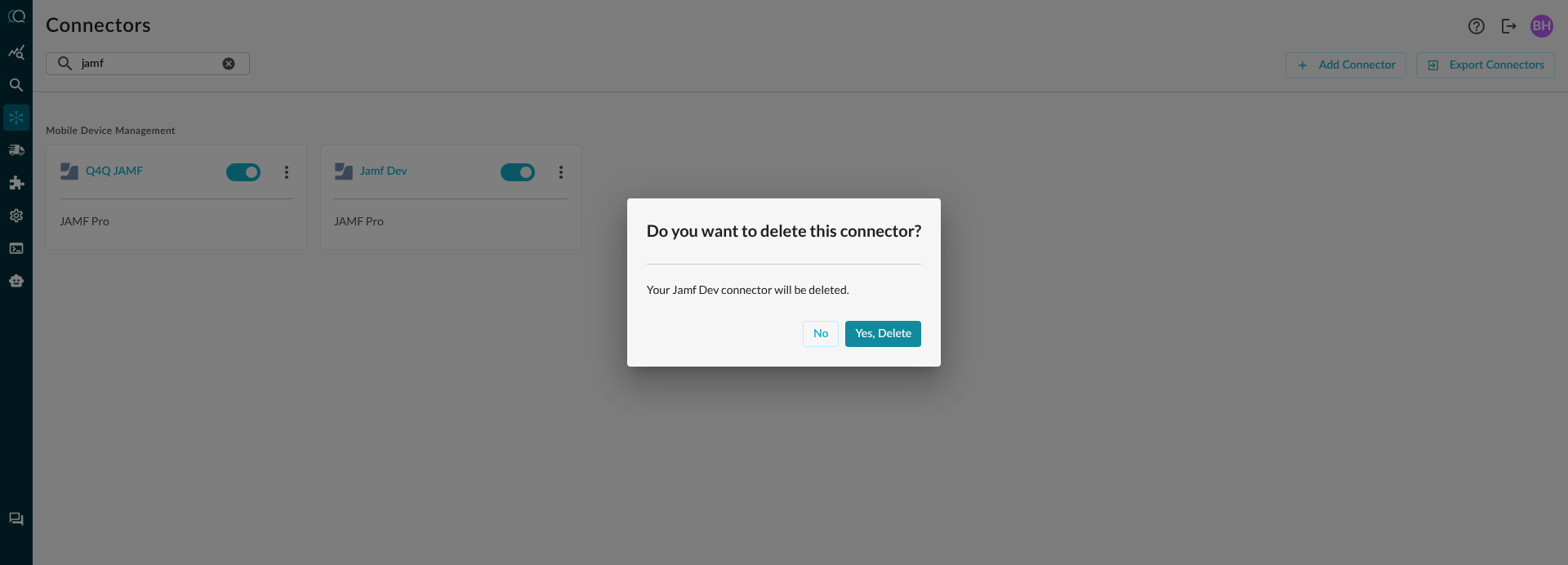
click at [878, 332] on div "Yes, delete" at bounding box center [882, 334] width 57 height 21
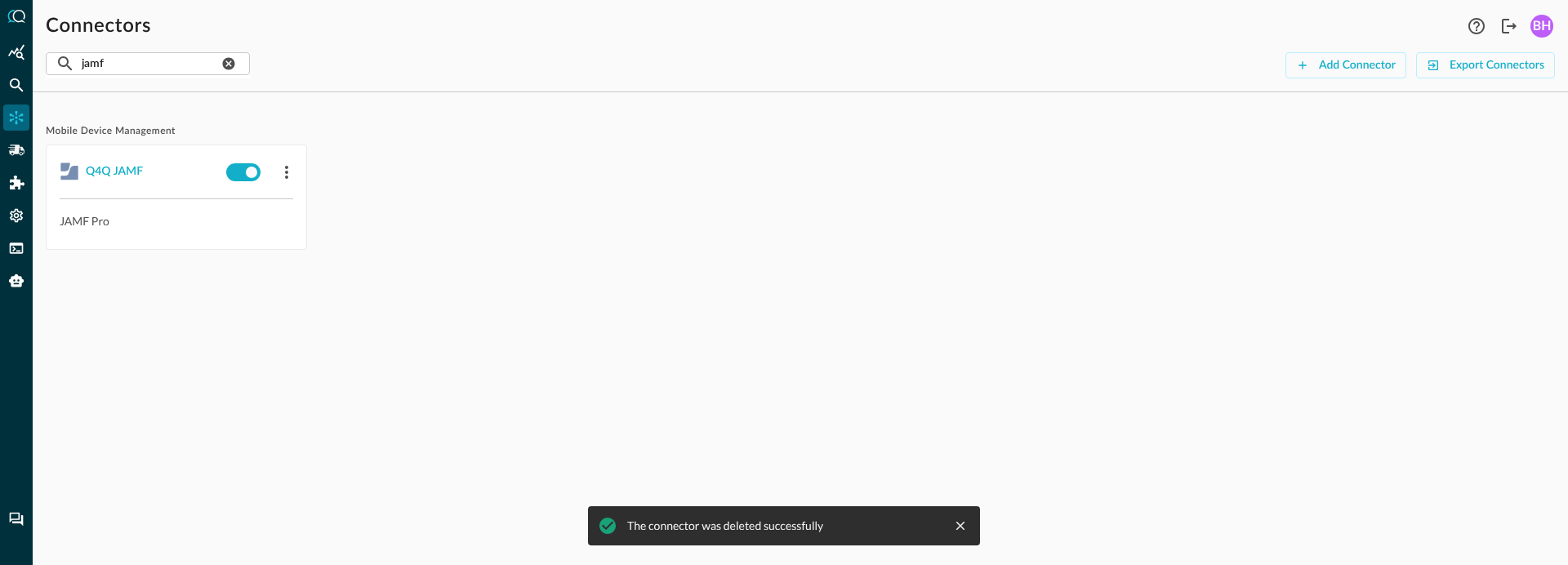
click at [655, 310] on div "Mobile Device Management Q4Q JAMF JAMF Pro The connector was deleted successful…" at bounding box center [800, 335] width 1535 height 460
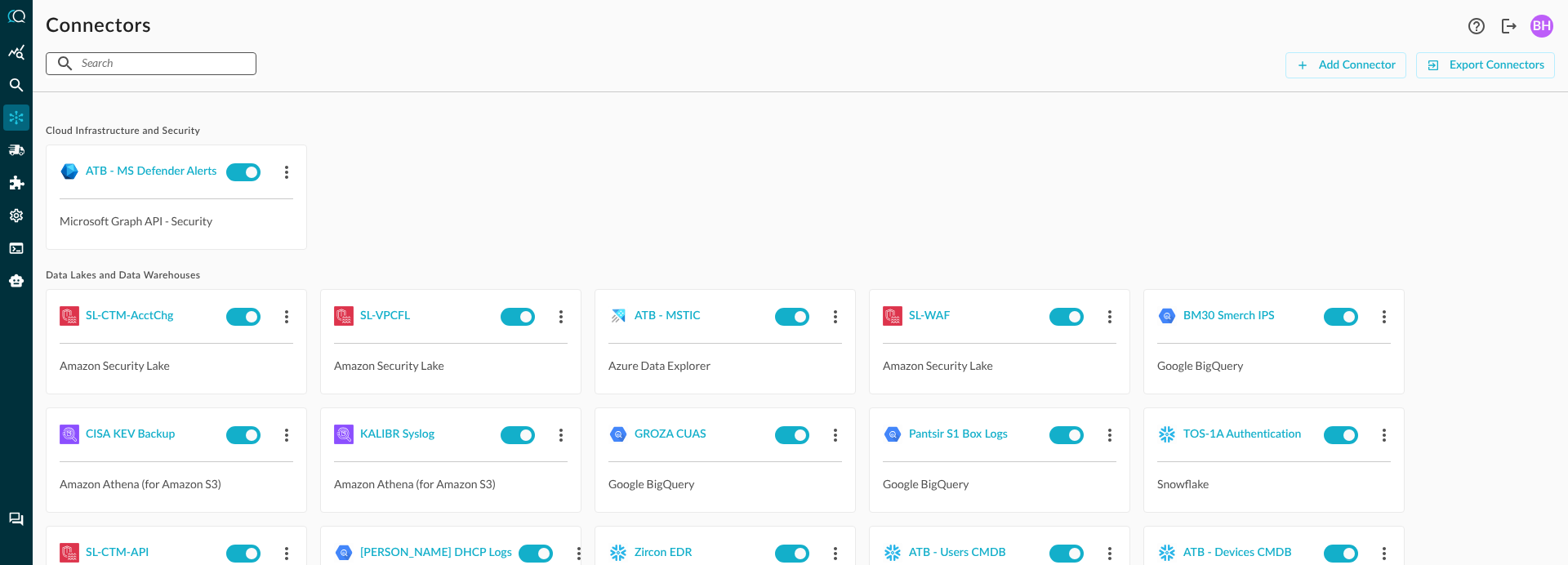
click at [170, 58] on input "text" at bounding box center [150, 64] width 137 height 31
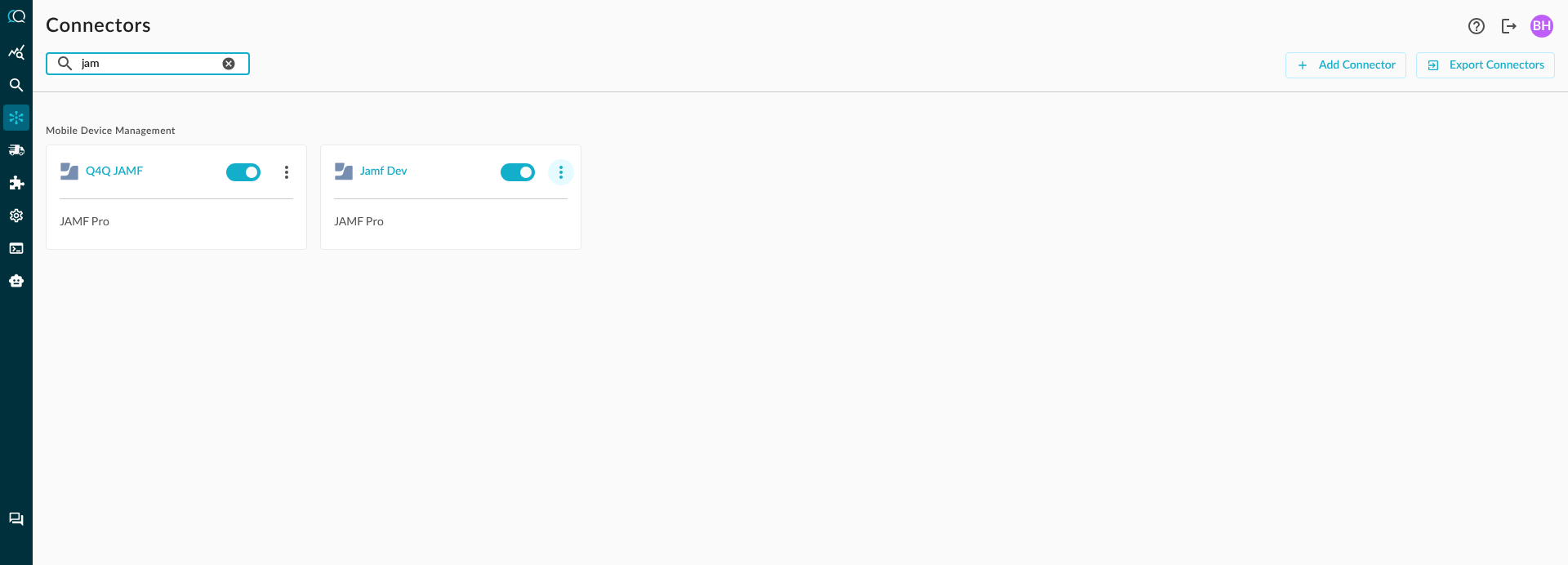
type input "jam"
click at [558, 174] on icon "button" at bounding box center [561, 172] width 20 height 20
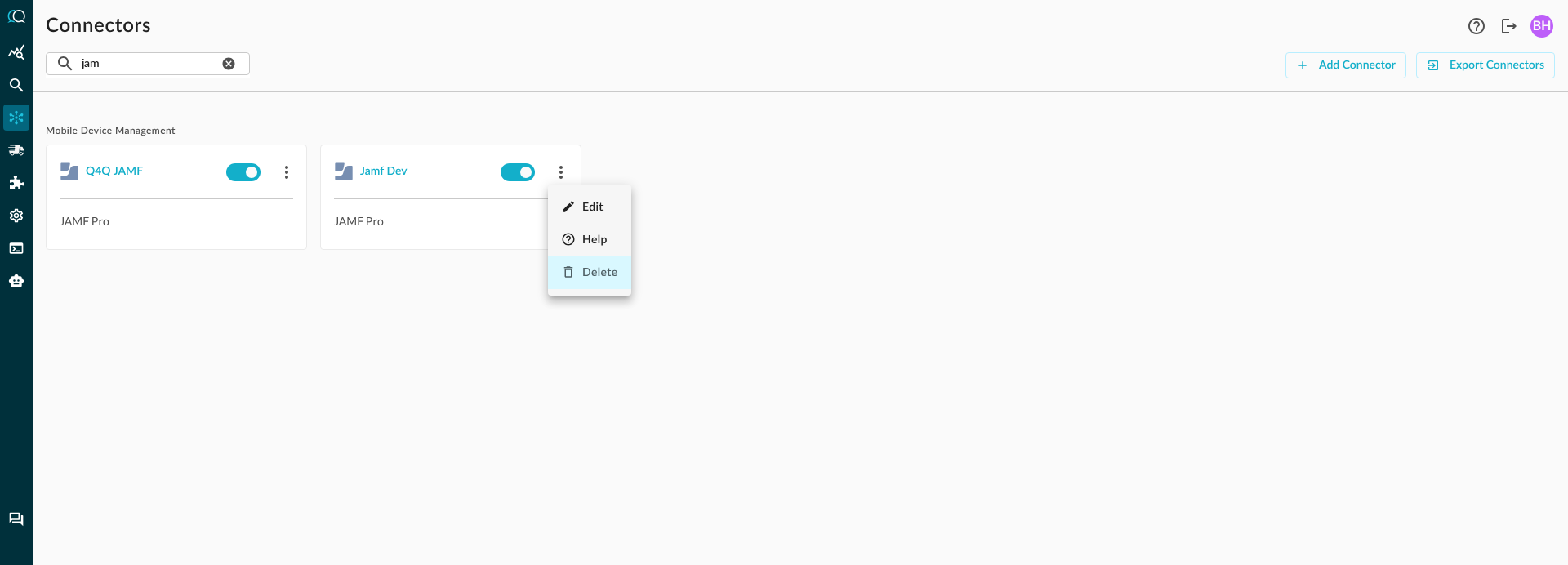
click at [581, 271] on div "Delete" at bounding box center [590, 273] width 57 height 21
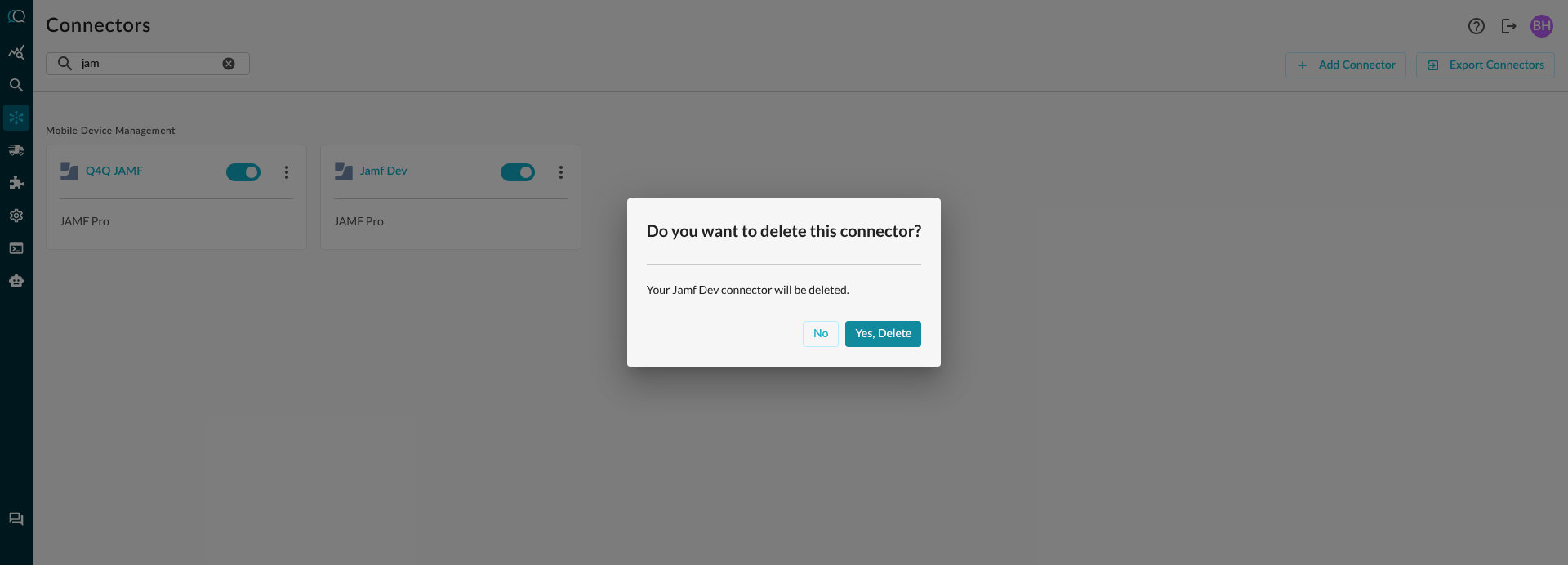
click at [886, 332] on div "Yes, delete" at bounding box center [882, 334] width 57 height 21
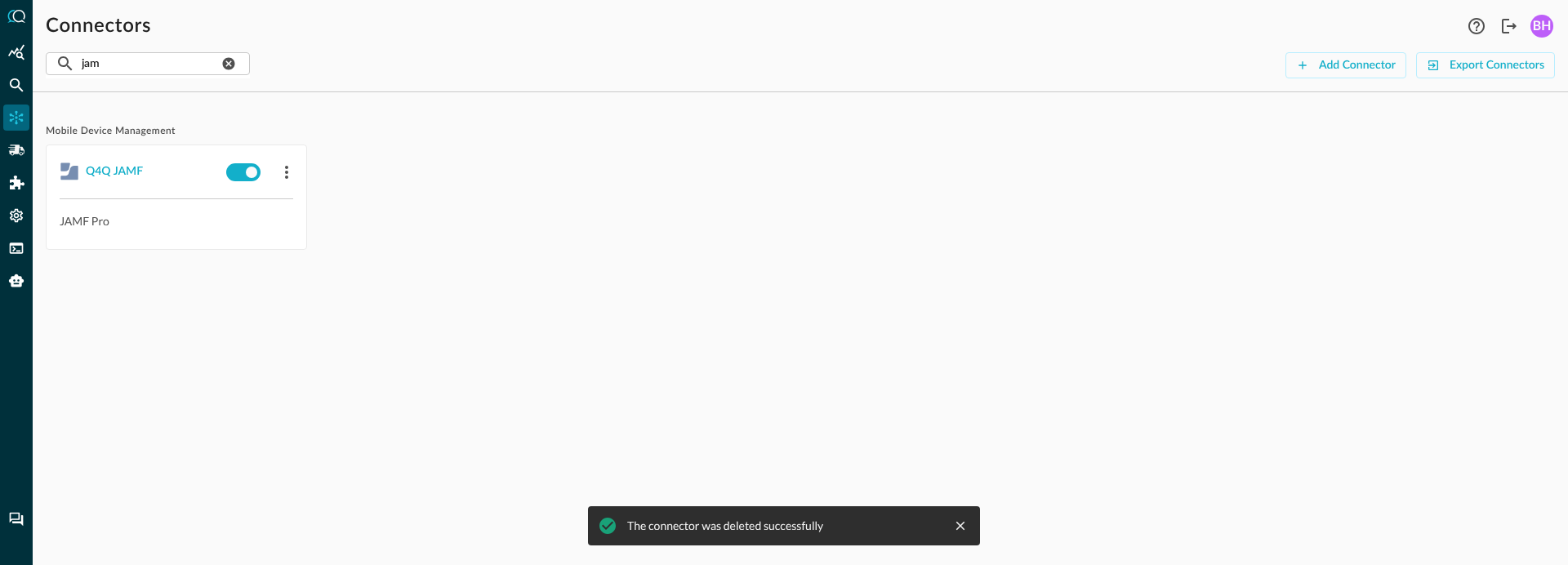
click at [573, 136] on span "Mobile Device Management" at bounding box center [800, 131] width 1509 height 13
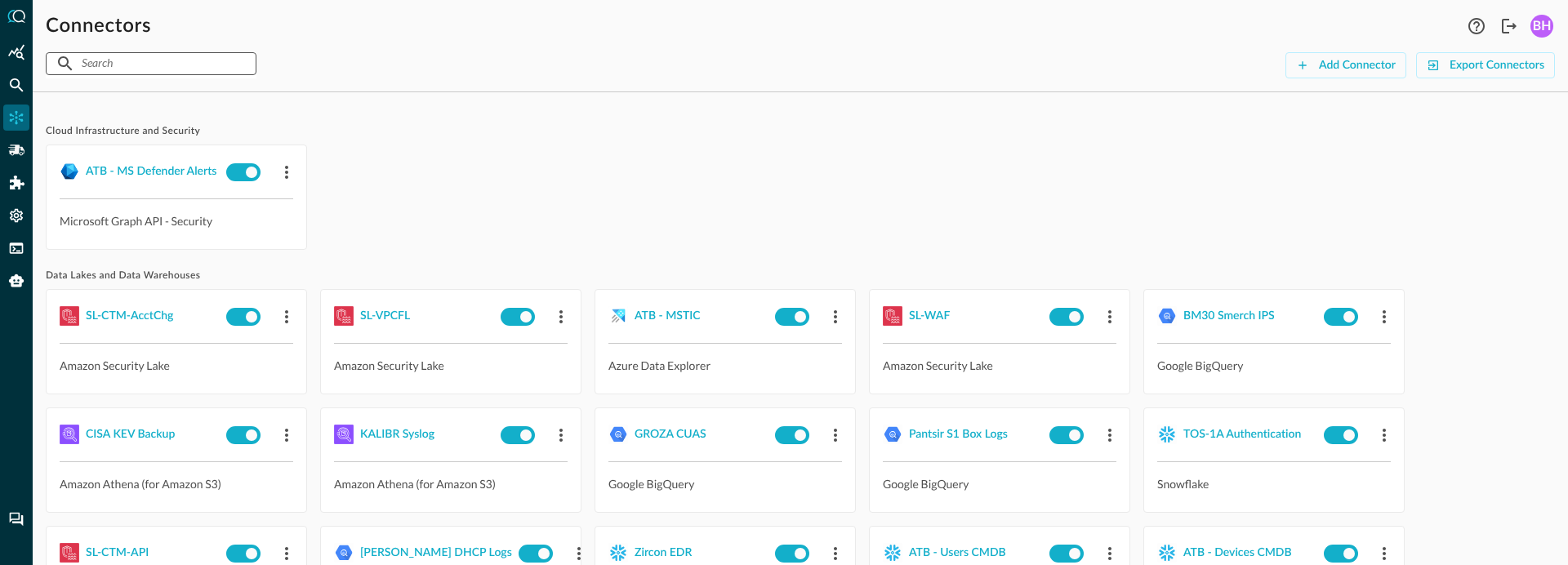
click at [174, 54] on input "text" at bounding box center [150, 64] width 137 height 31
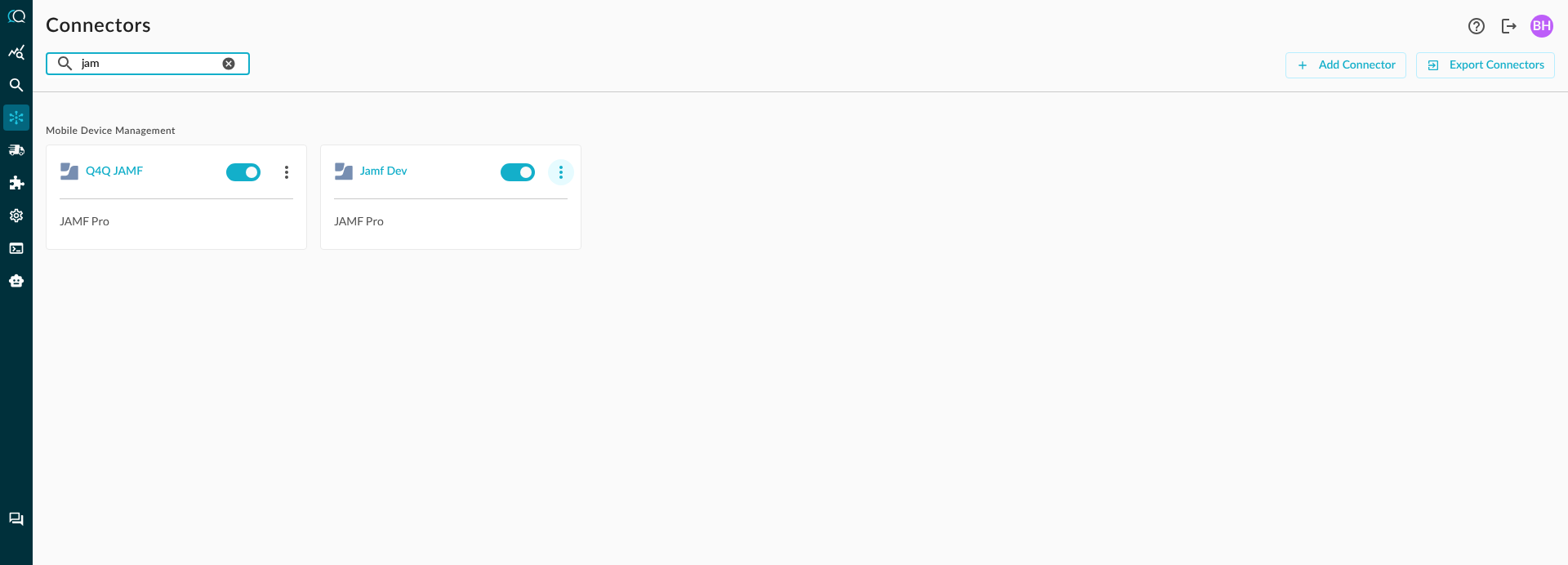
type input "jam"
click at [565, 167] on icon "button" at bounding box center [561, 172] width 20 height 20
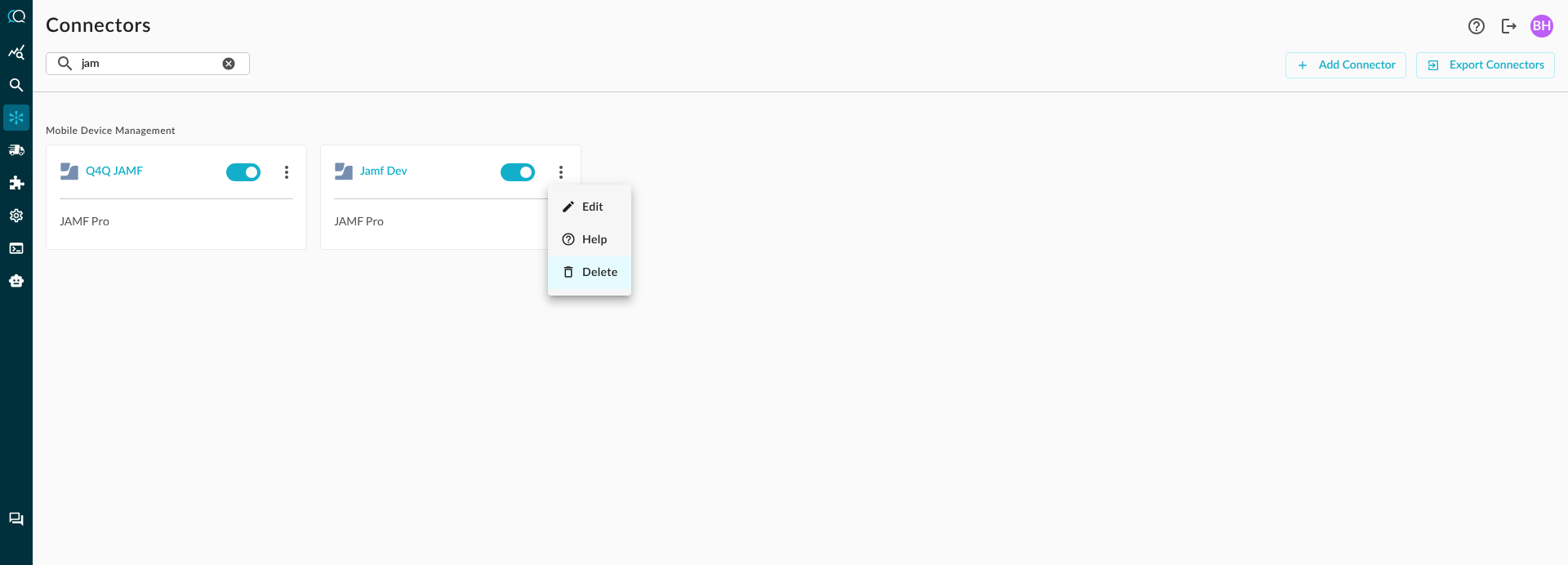
click at [593, 280] on div "Delete" at bounding box center [600, 273] width 36 height 21
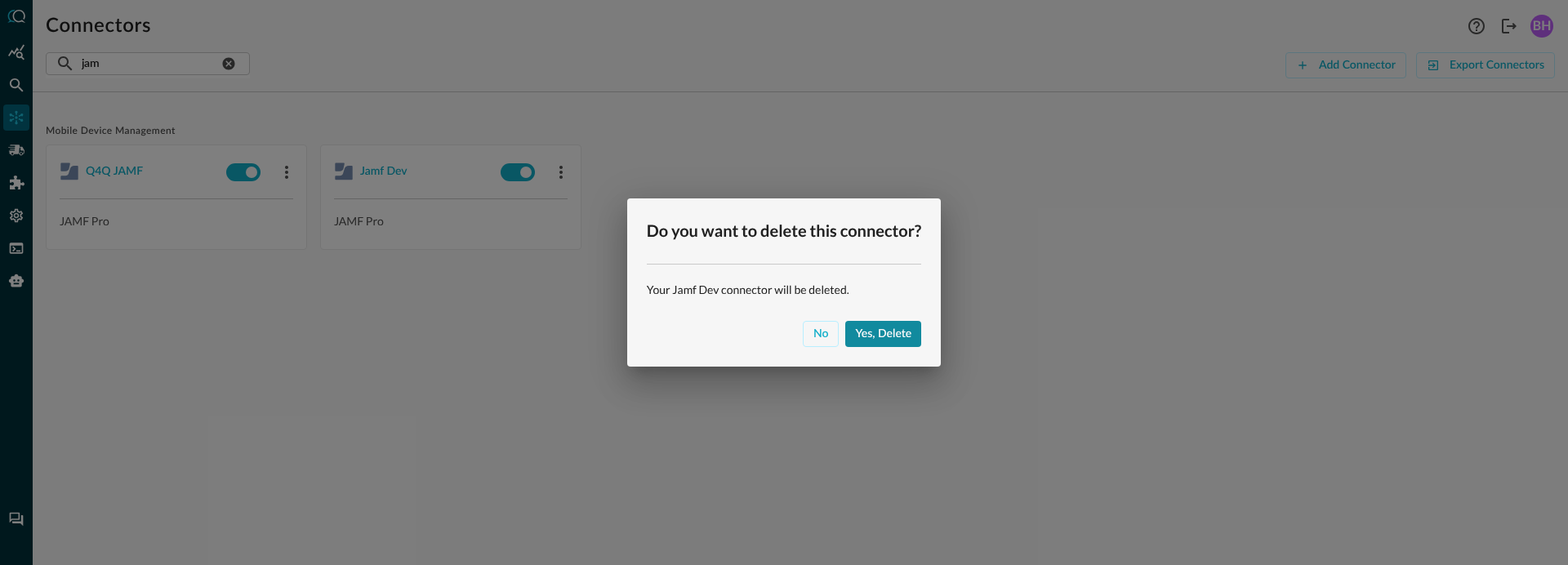
click at [895, 335] on div "Yes, delete" at bounding box center [882, 334] width 57 height 21
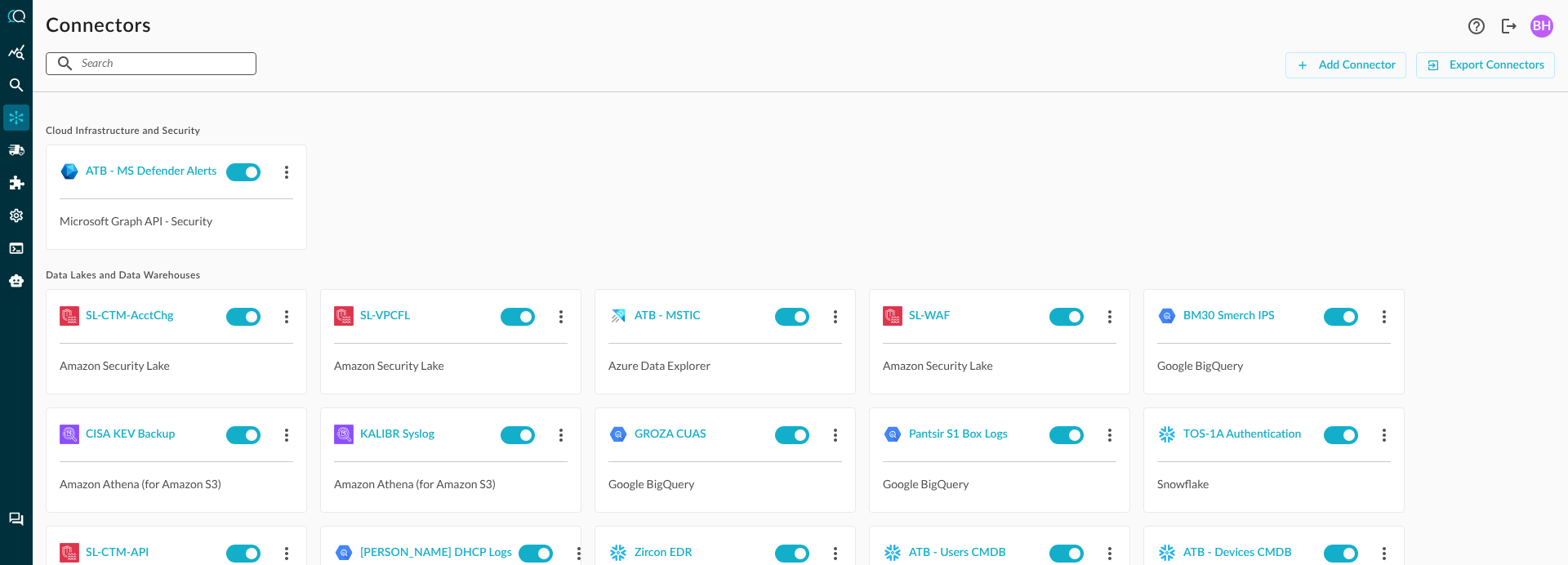
click at [215, 67] on input "text" at bounding box center [150, 64] width 137 height 31
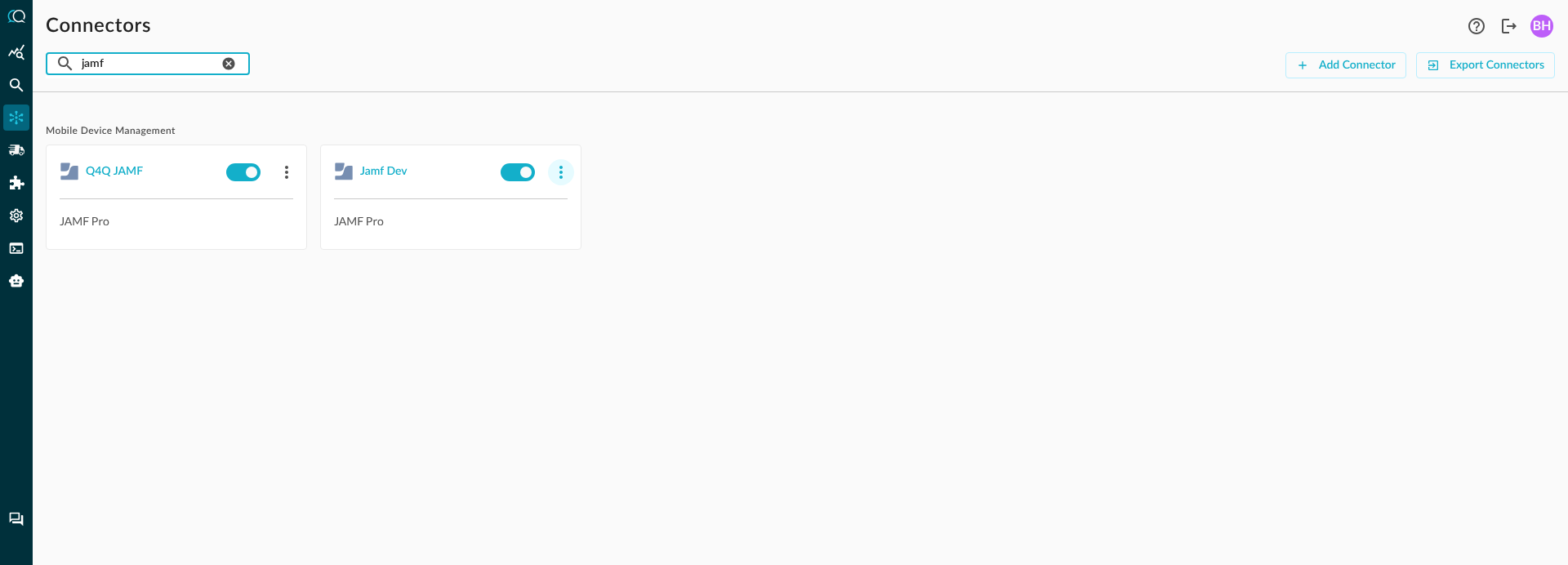
type input "jamf"
click at [557, 172] on icon "button" at bounding box center [561, 172] width 20 height 20
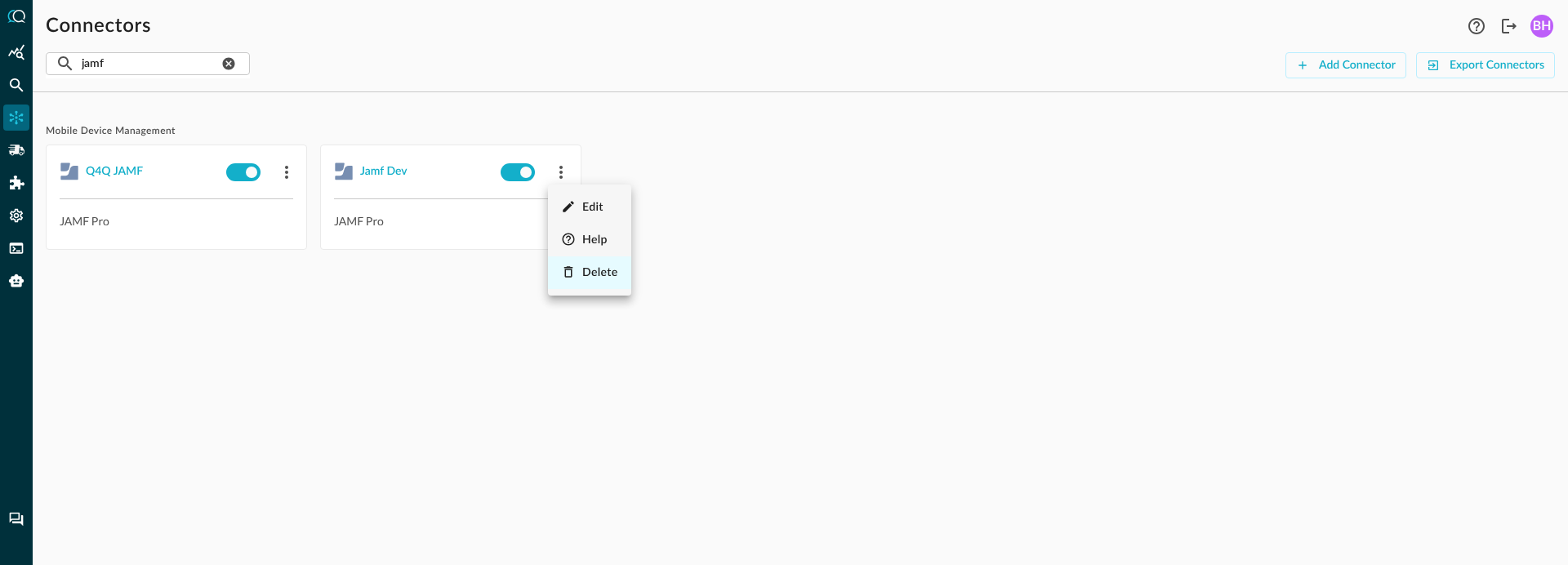
click at [596, 272] on span "Delete" at bounding box center [600, 272] width 36 height 12
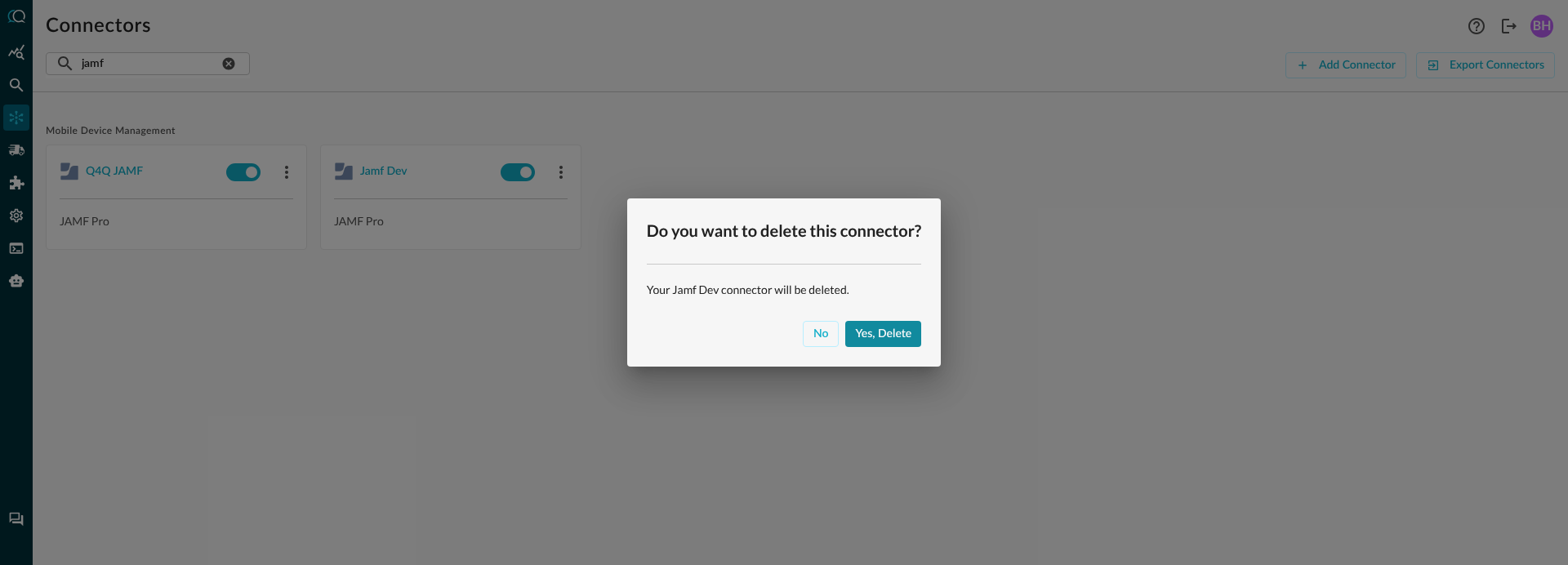
click at [880, 331] on div "Yes, delete" at bounding box center [882, 334] width 57 height 21
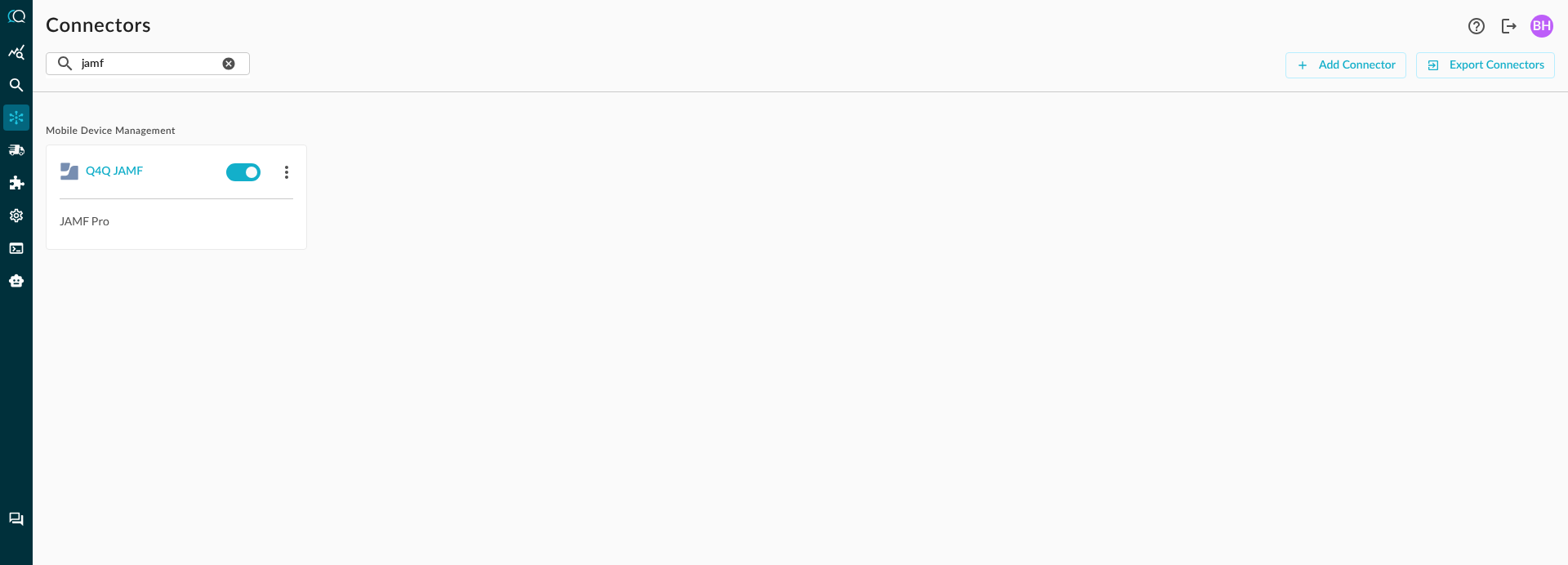
click at [692, 204] on div "Q4Q JAMF JAMF Pro" at bounding box center [800, 197] width 1509 height 105
